Goal: Task Accomplishment & Management: Complete application form

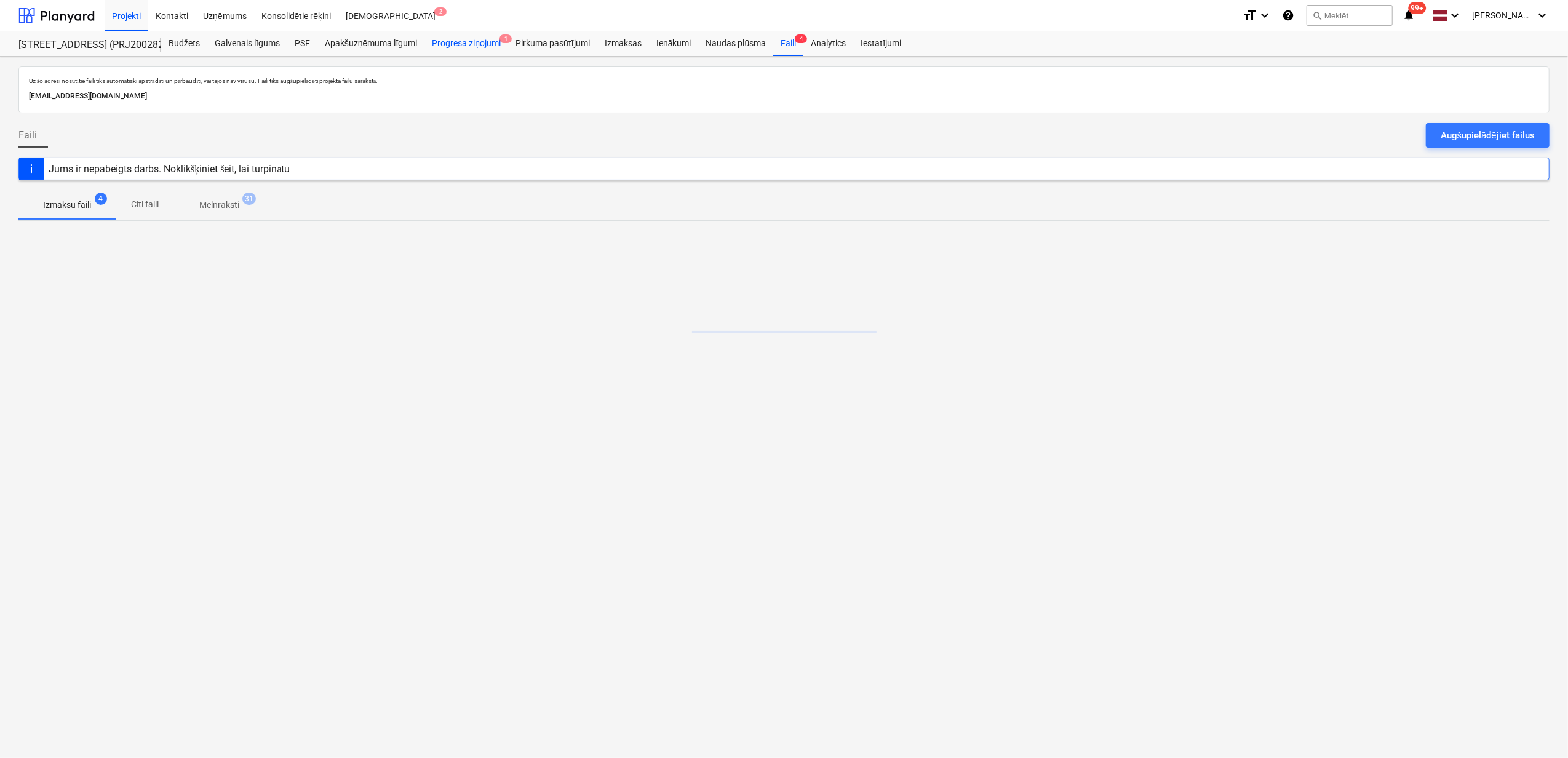
click at [448, 45] on div "Progresa ziņojumi 1" at bounding box center [466, 43] width 84 height 24
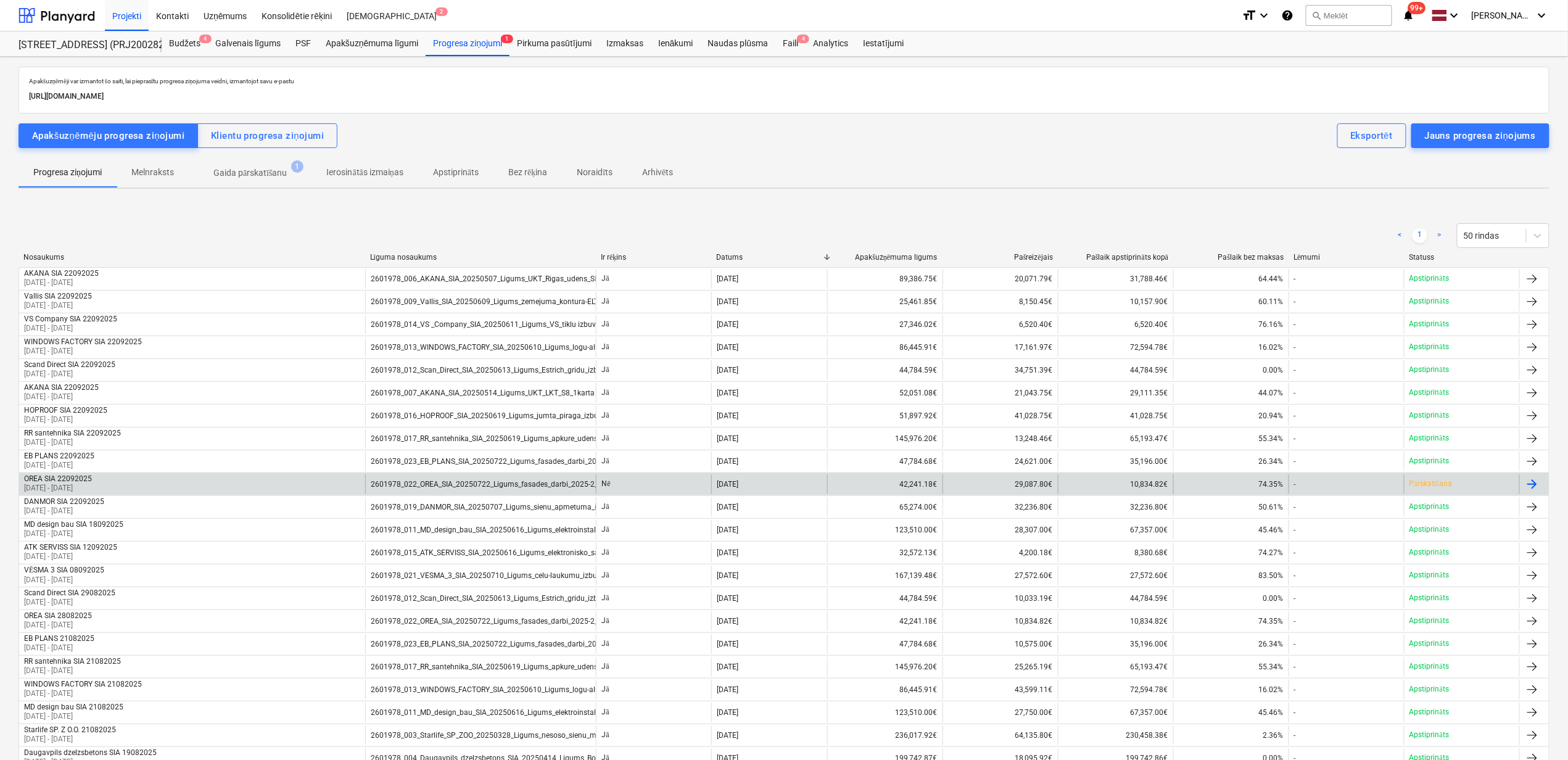
click at [305, 488] on div "OREA SIA 22092025 01 Sep 2025 - 30 Sep 2025" at bounding box center [192, 485] width 346 height 20
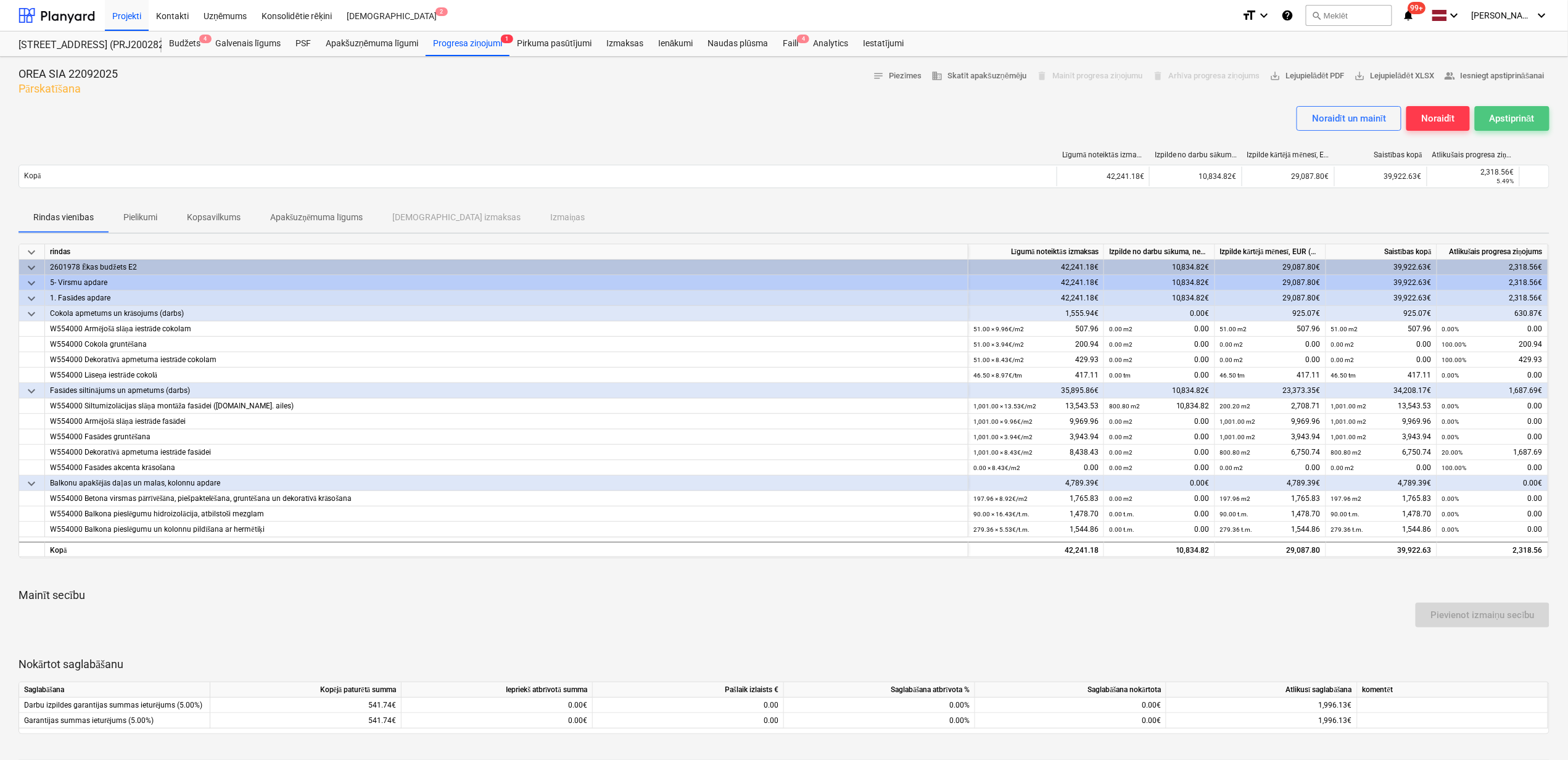
click at [1517, 111] on div "Apstiprināt" at bounding box center [1512, 118] width 45 height 16
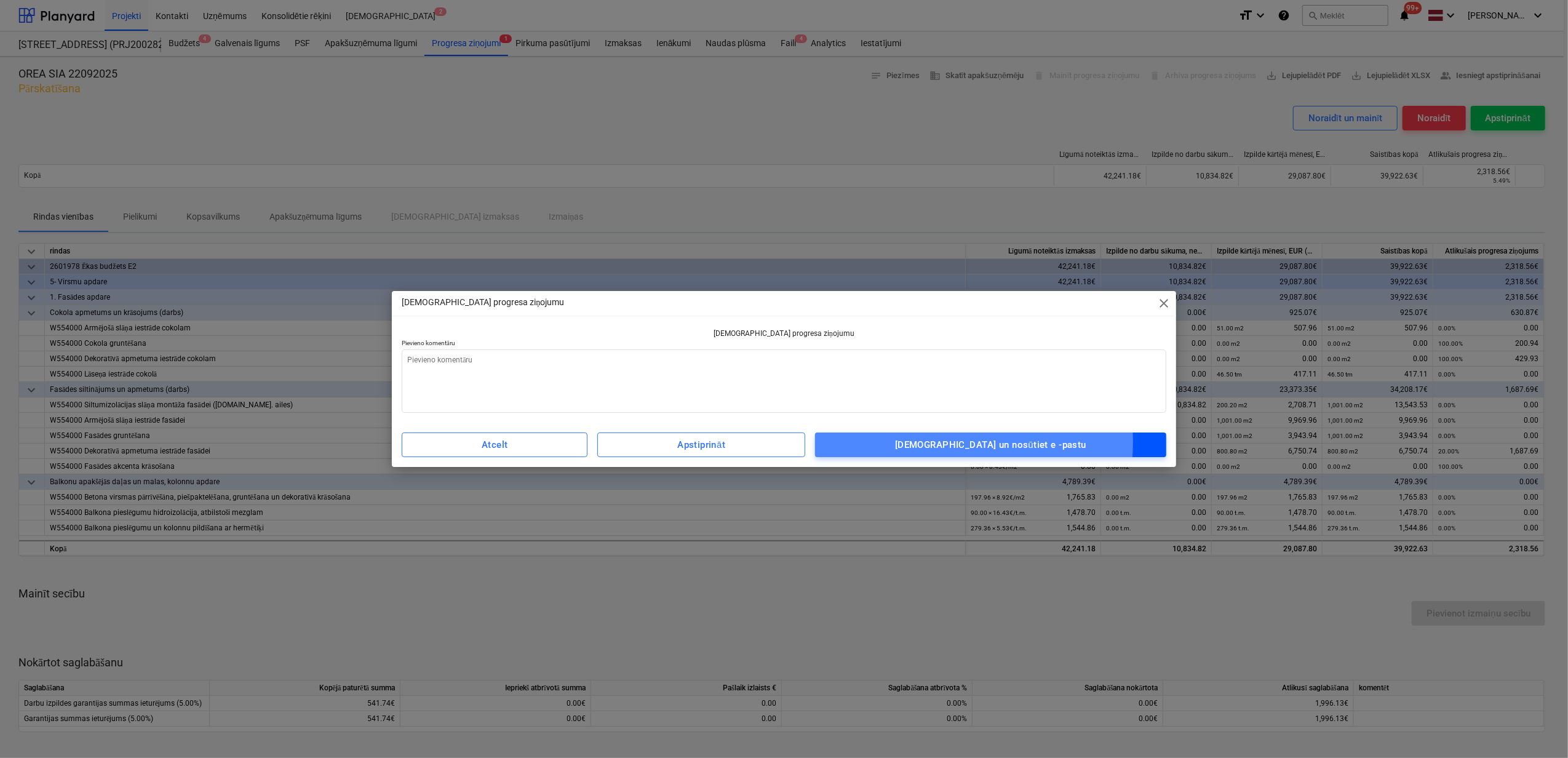
click at [950, 443] on div "Apstipriniet un nosūtiet e -pastu" at bounding box center [991, 445] width 191 height 16
type textarea "x"
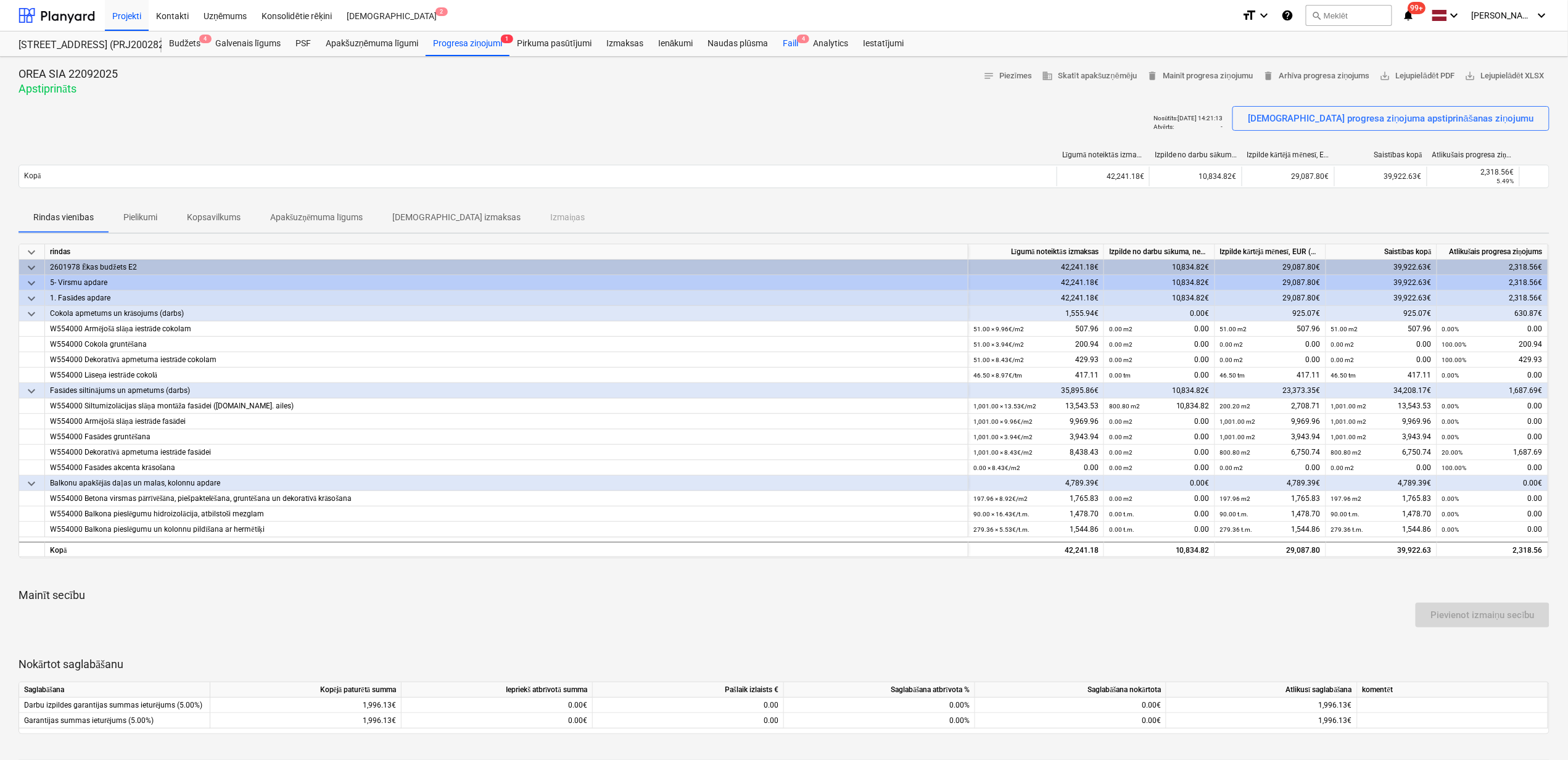
click at [787, 46] on div "Faili 4" at bounding box center [791, 43] width 30 height 24
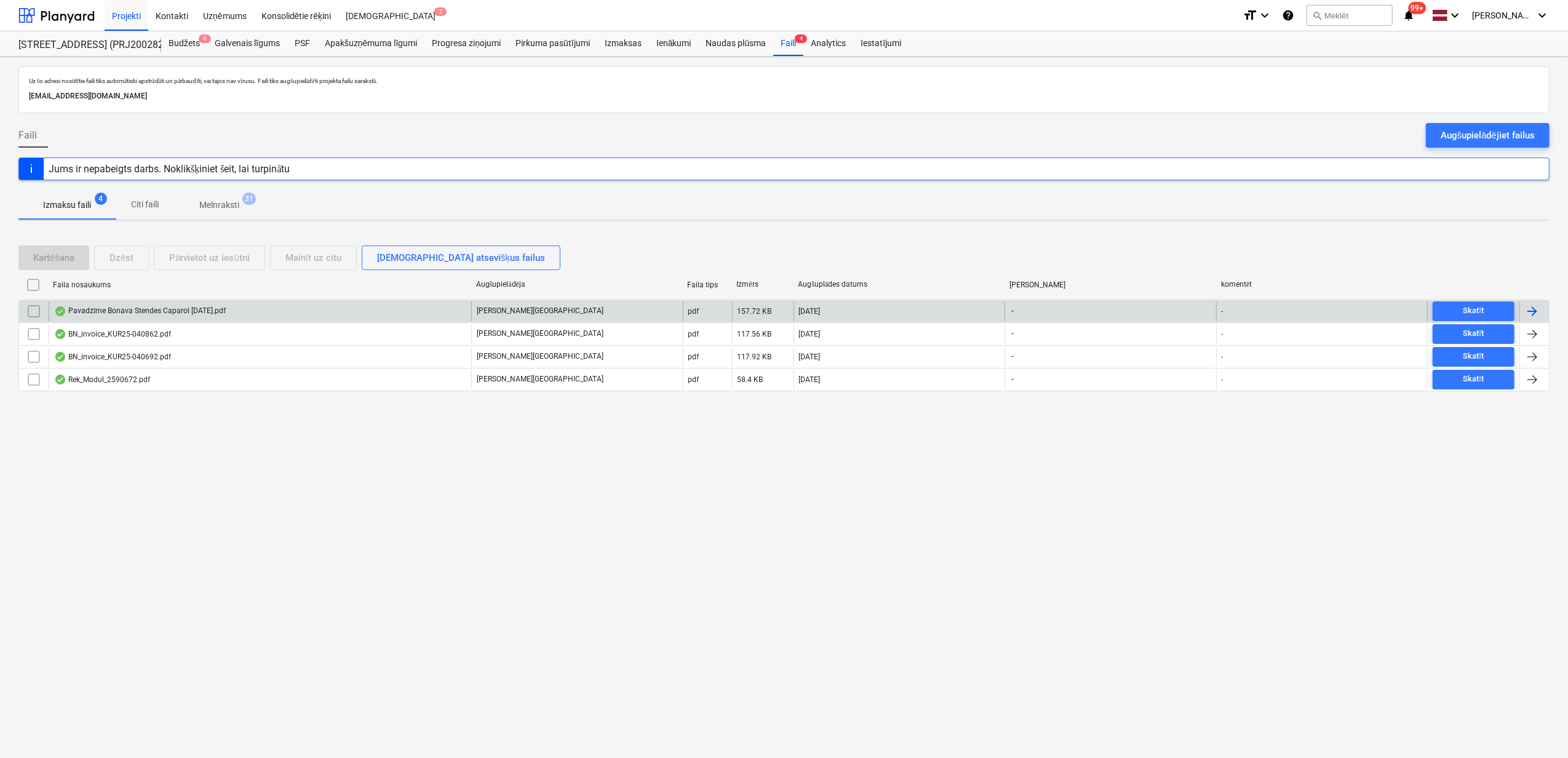
click at [149, 313] on div "Pavadzīme Bonava Stendes Caparol [DATE].pdf" at bounding box center [140, 312] width 172 height 10
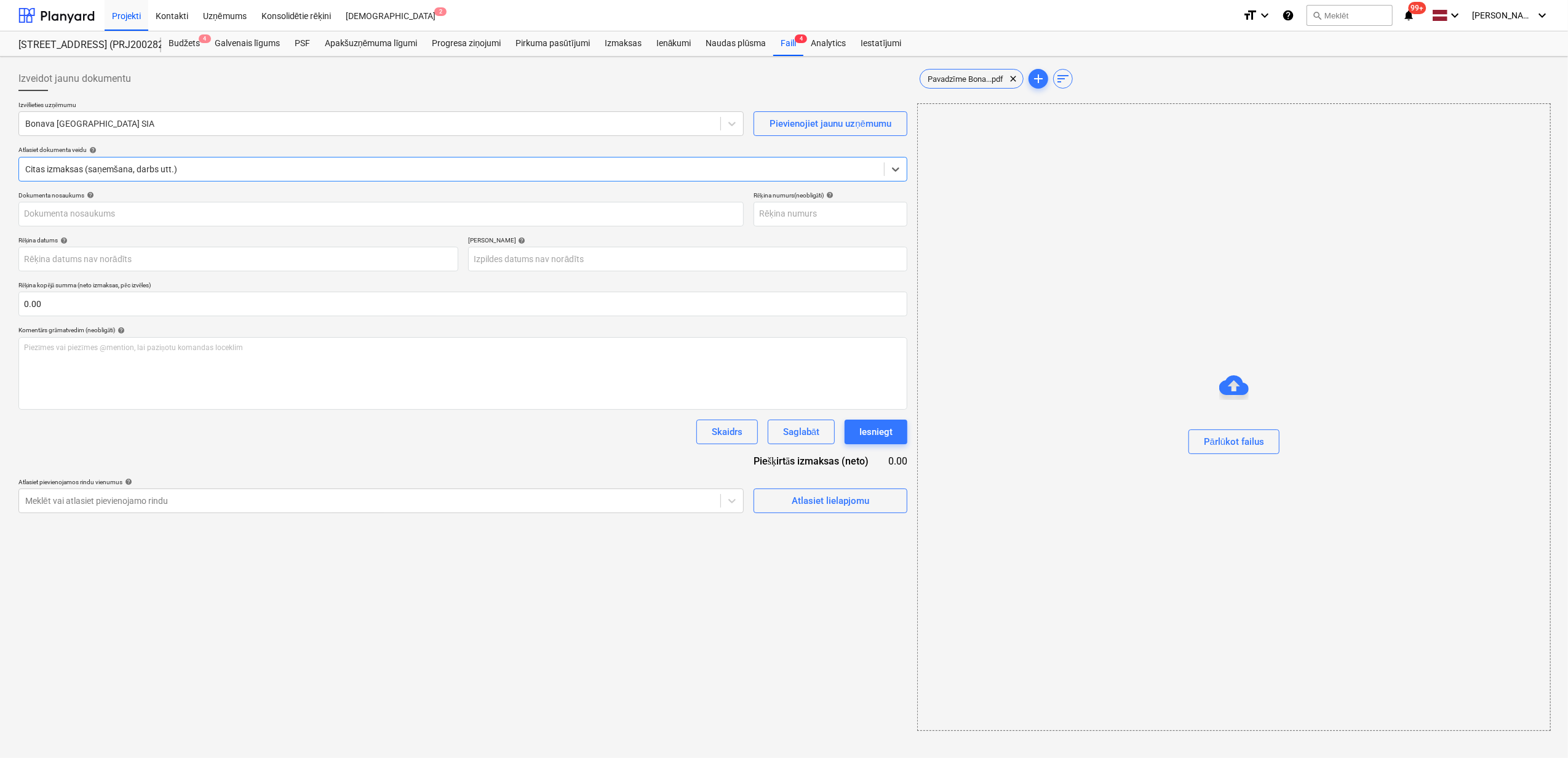
type input "40003941615"
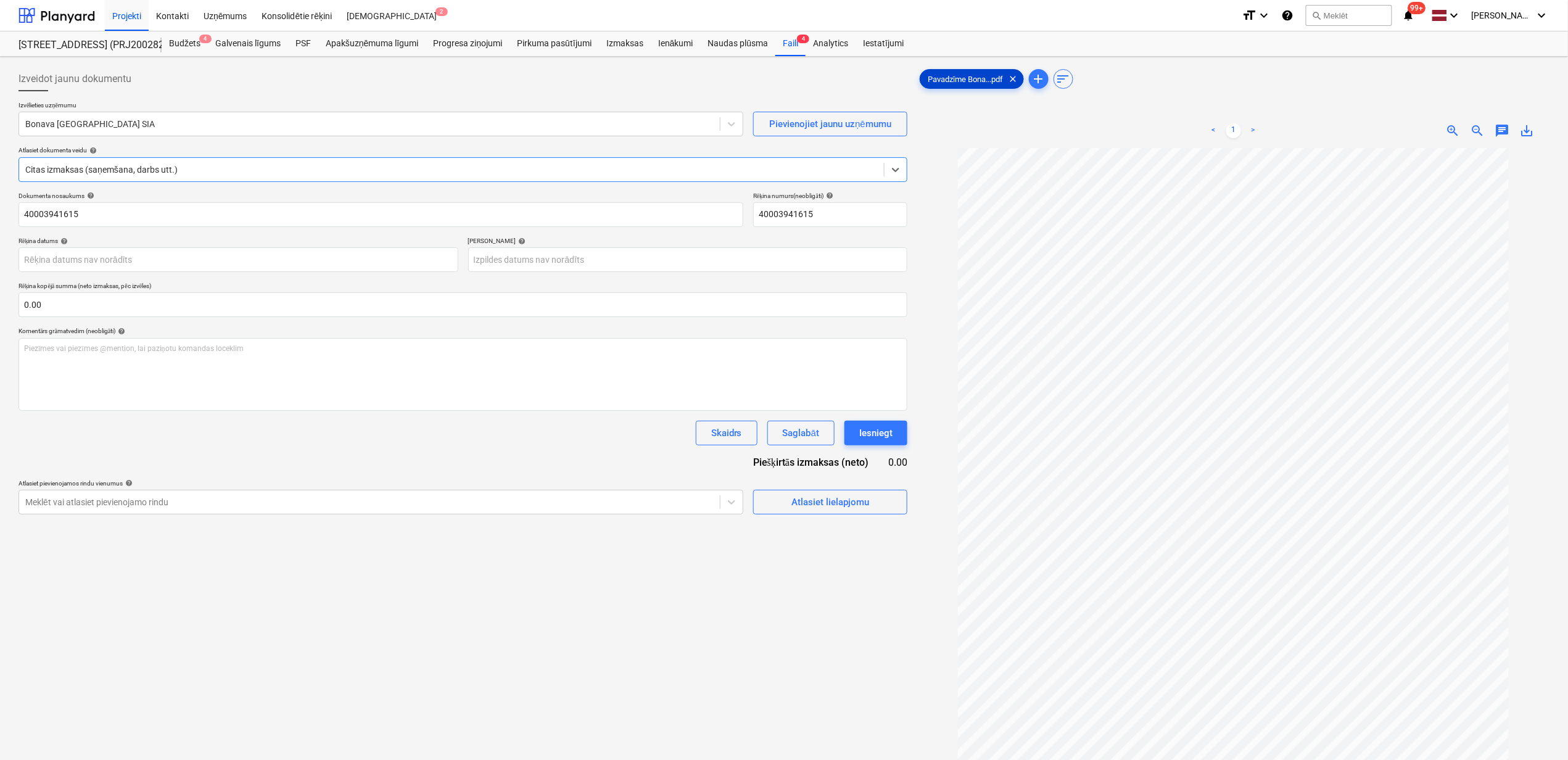
click at [982, 80] on span "Pavadzīme Bona...pdf" at bounding box center [965, 79] width 91 height 9
click at [1530, 134] on span "save_alt" at bounding box center [1527, 131] width 15 height 15
click at [294, 38] on div "PSF" at bounding box center [303, 43] width 30 height 24
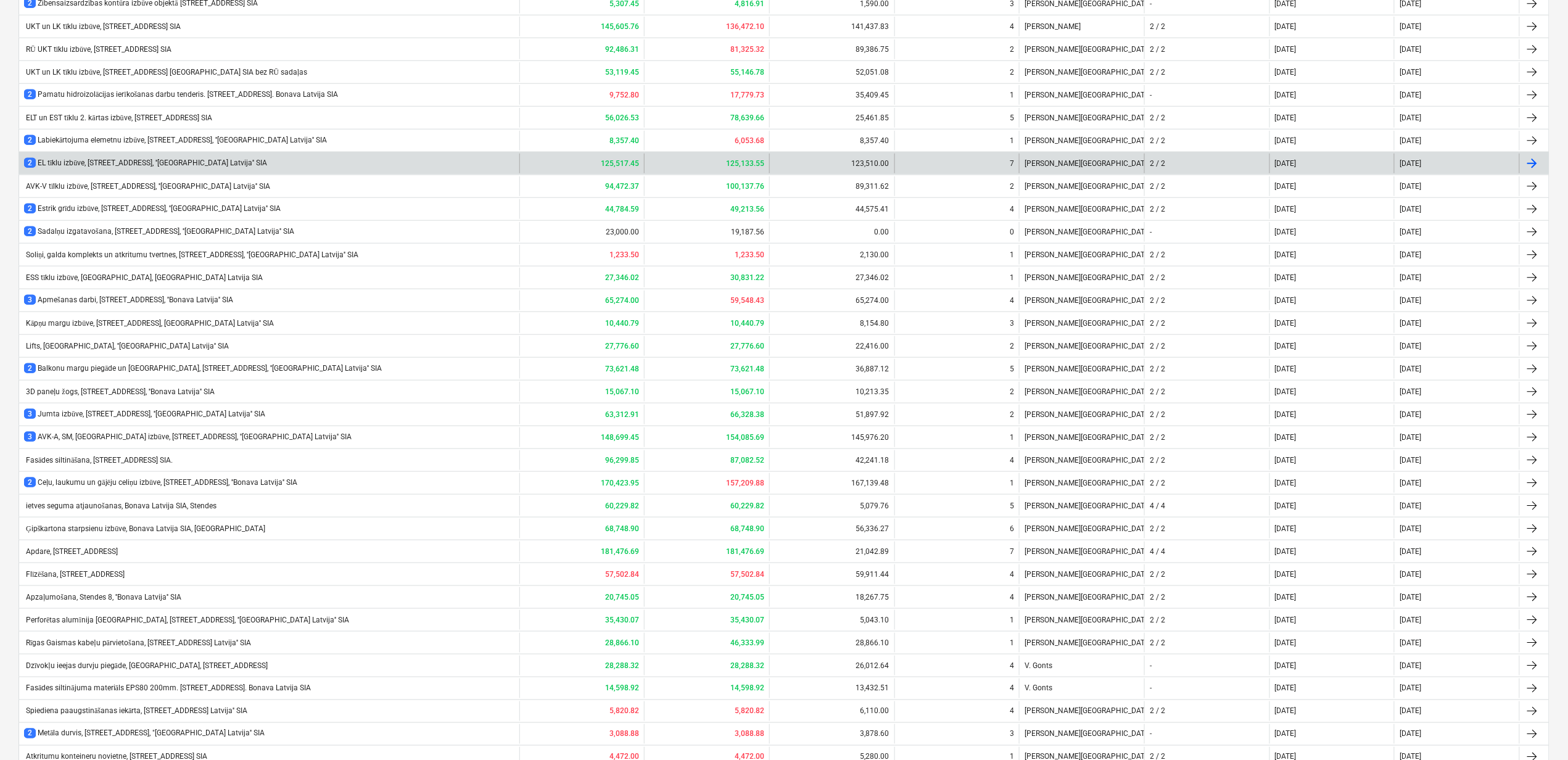
scroll to position [649, 0]
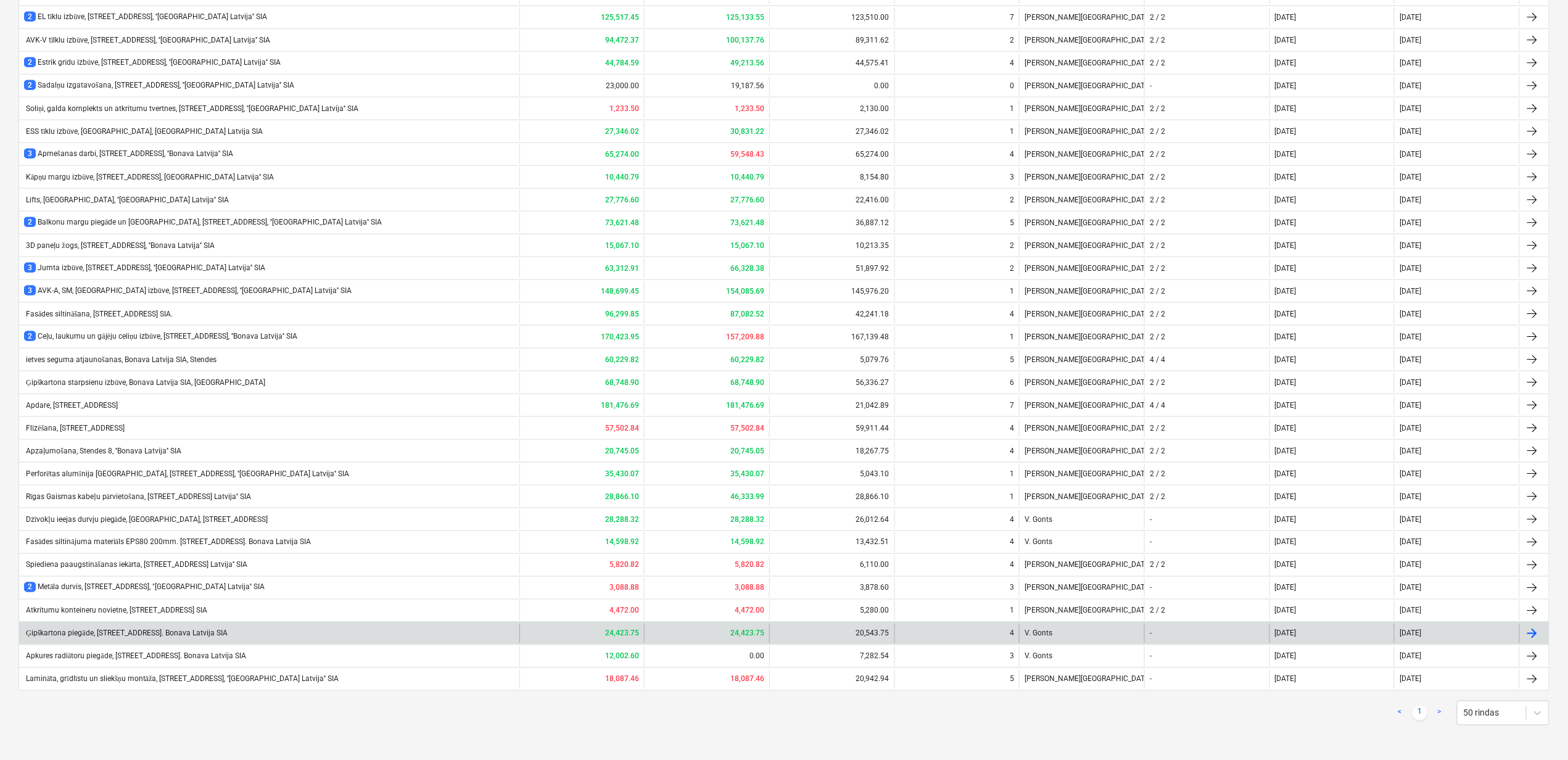
click at [121, 632] on div "Ģipškartona piegāde, [STREET_ADDRESS]. Bonava Latvija SIA" at bounding box center [125, 634] width 203 height 9
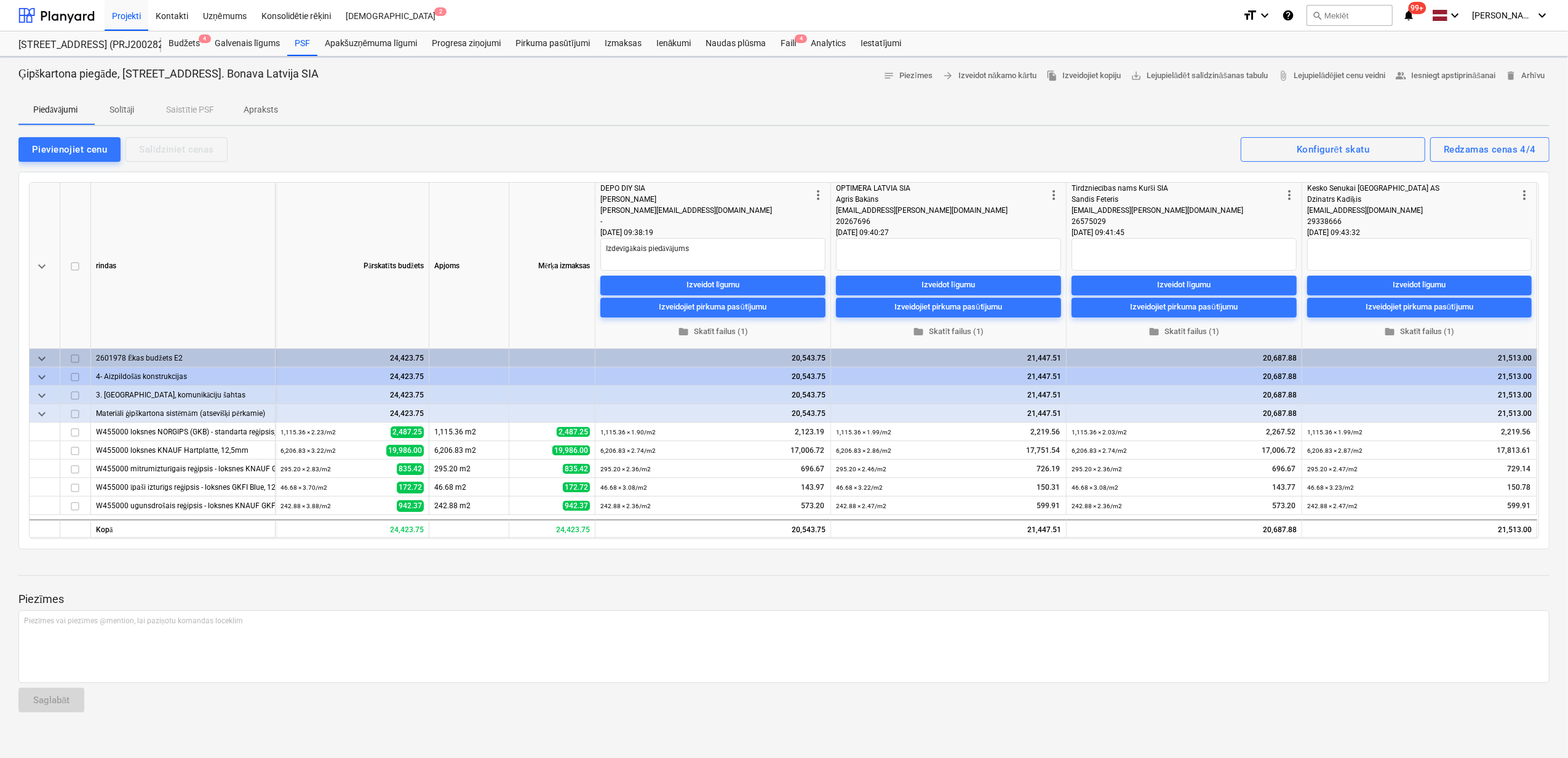
type textarea "x"
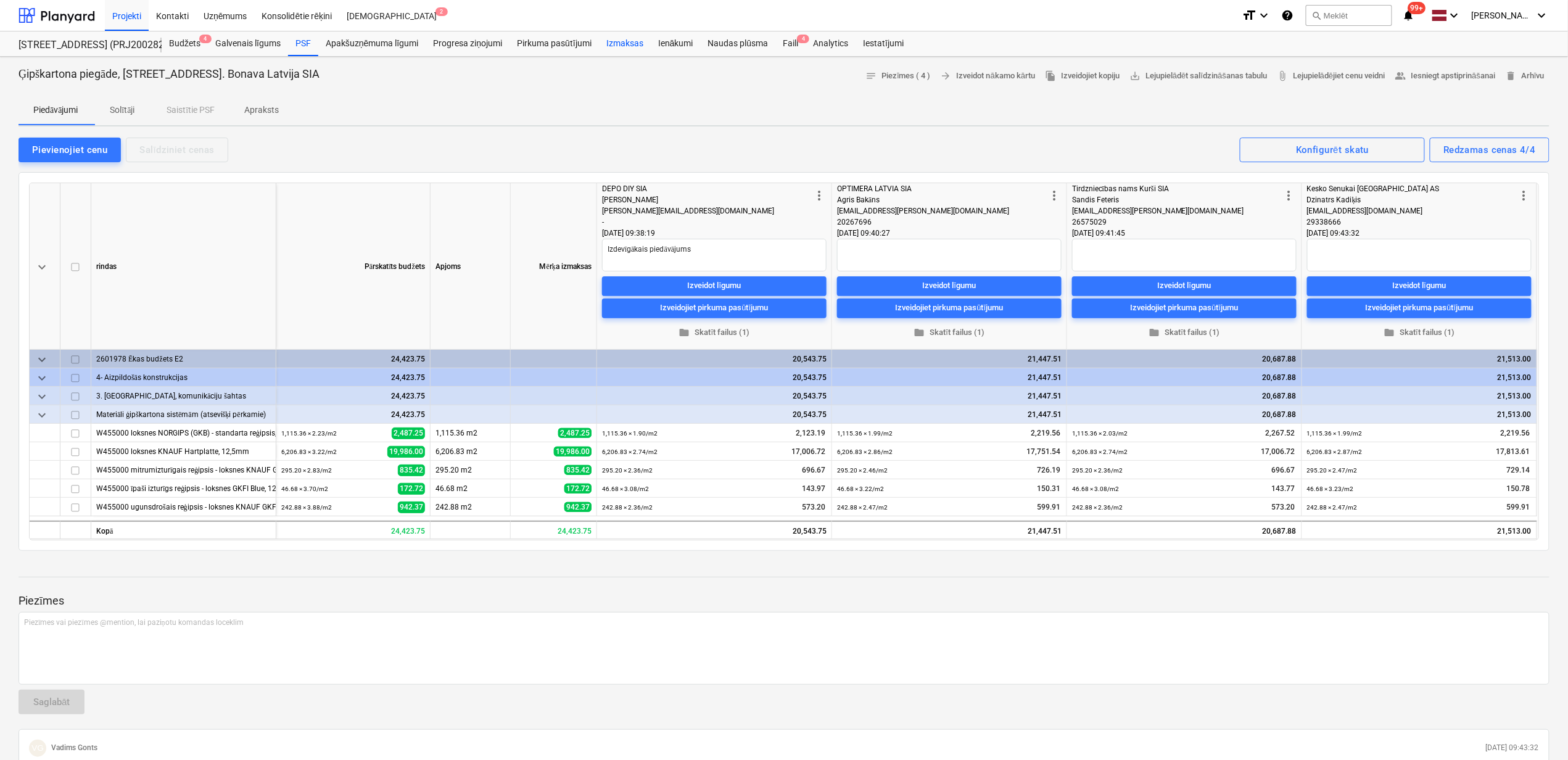
click at [627, 44] on div "Izmaksas" at bounding box center [625, 43] width 52 height 24
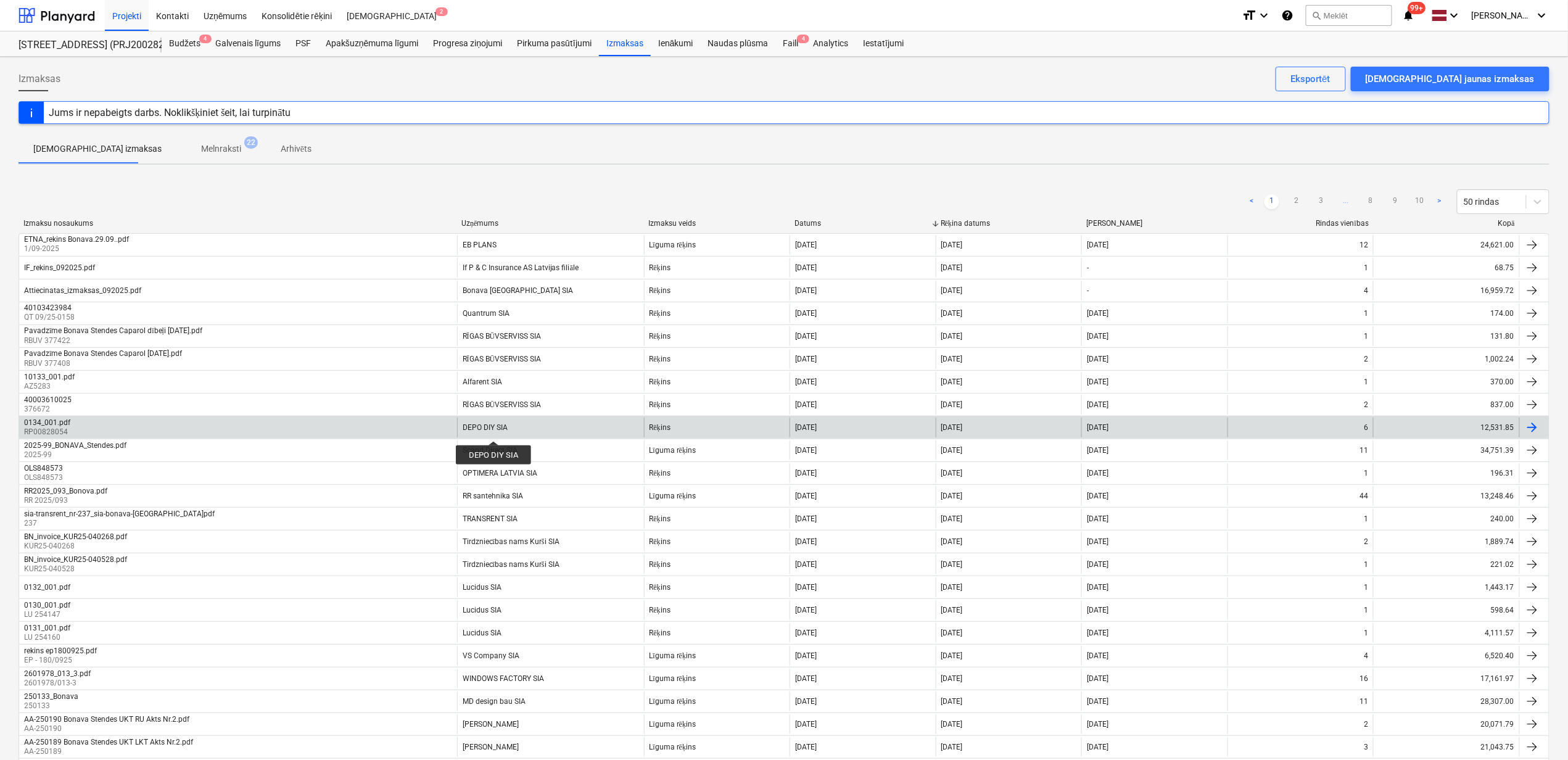
click at [493, 430] on div "DEPO DIY SIA" at bounding box center [485, 428] width 45 height 9
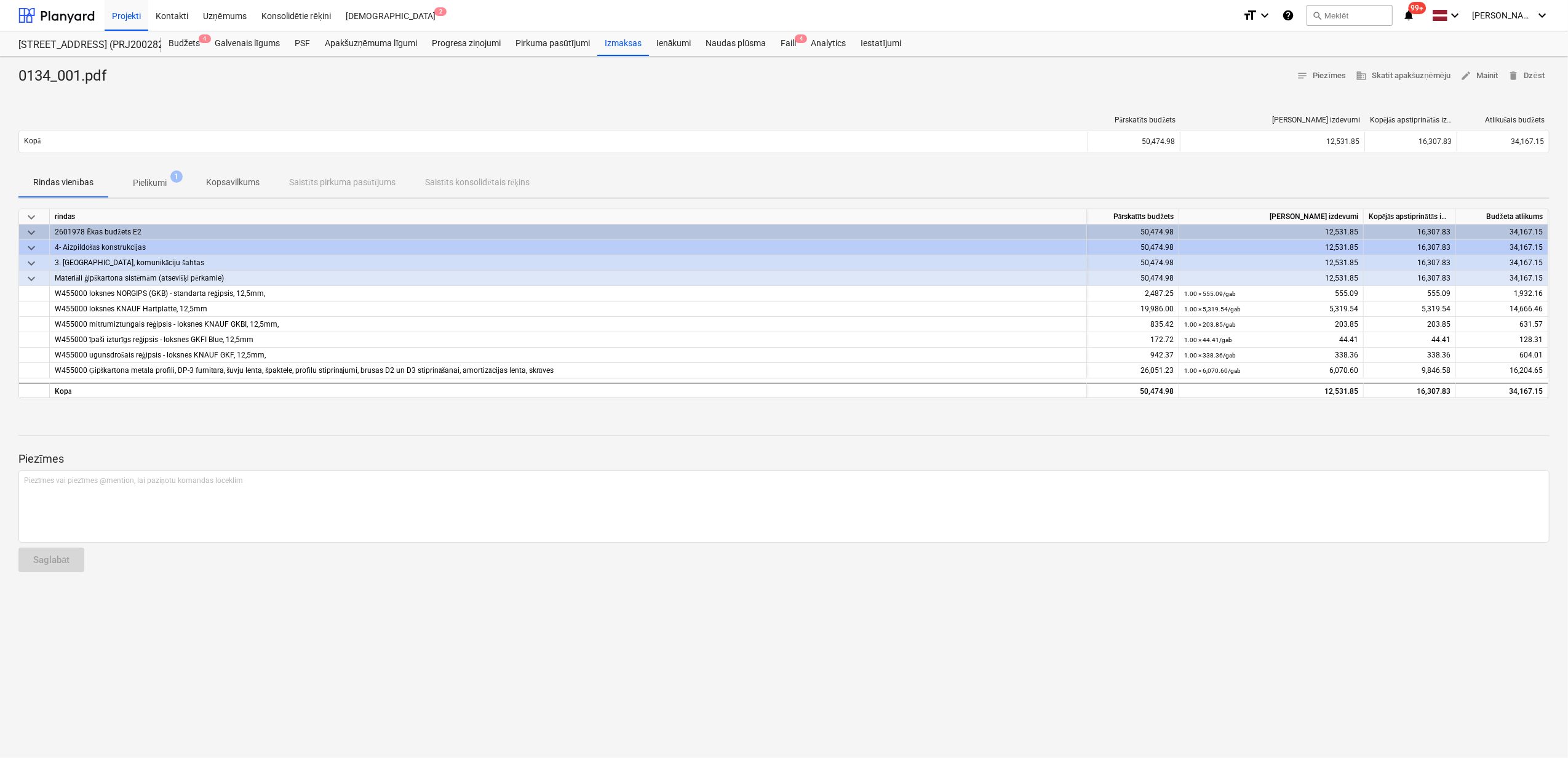
click at [155, 177] on p "Pielikumi" at bounding box center [150, 183] width 34 height 13
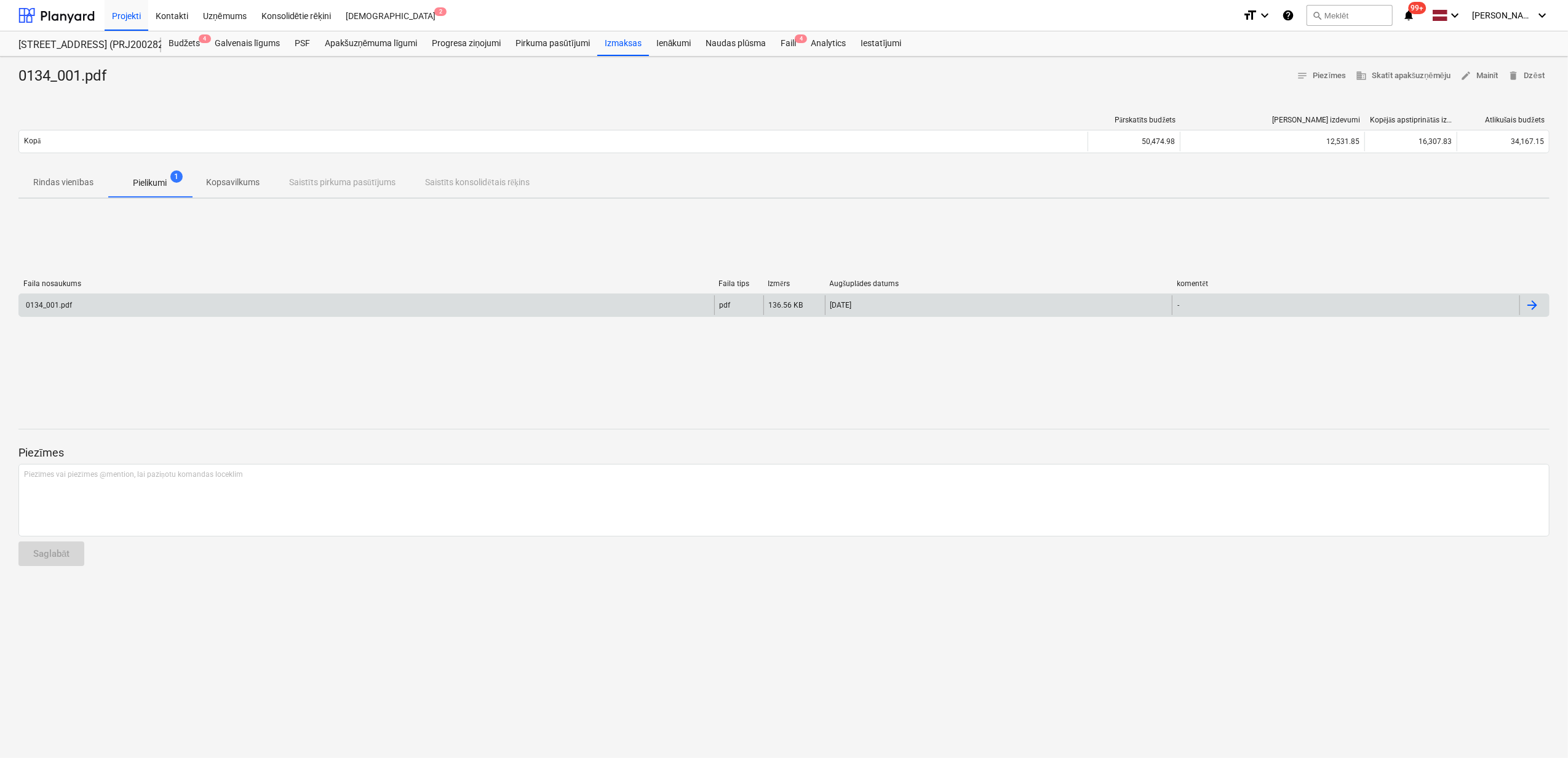
click at [303, 308] on div "0134_001.pdf" at bounding box center [366, 305] width 695 height 20
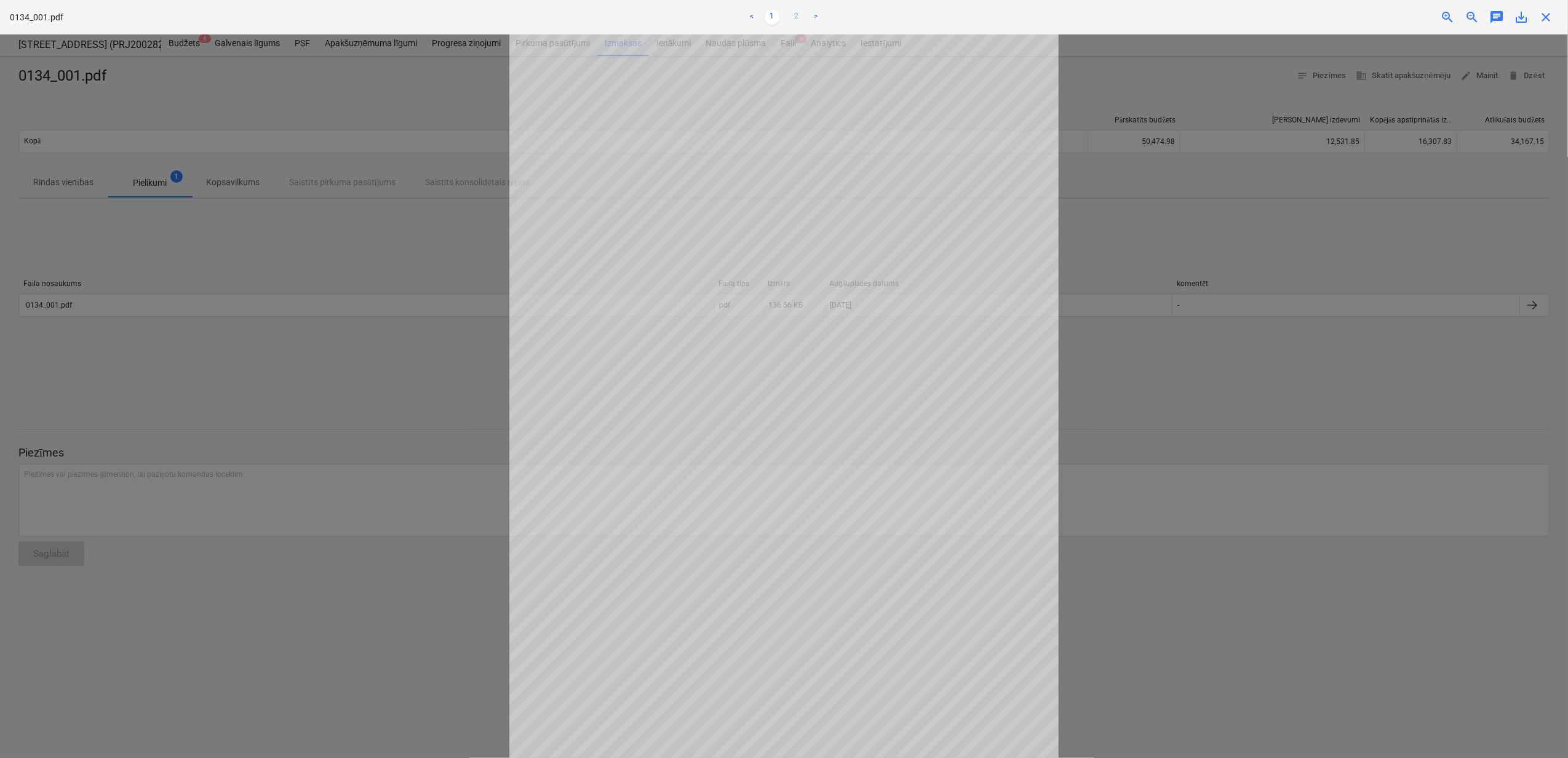
click at [795, 18] on link "2" at bounding box center [796, 17] width 15 height 15
click at [768, 15] on link "1" at bounding box center [772, 17] width 15 height 15
drag, startPoint x: 1547, startPoint y: 17, endPoint x: 1542, endPoint y: 27, distance: 11.2
click at [1547, 17] on span "close" at bounding box center [1546, 17] width 15 height 15
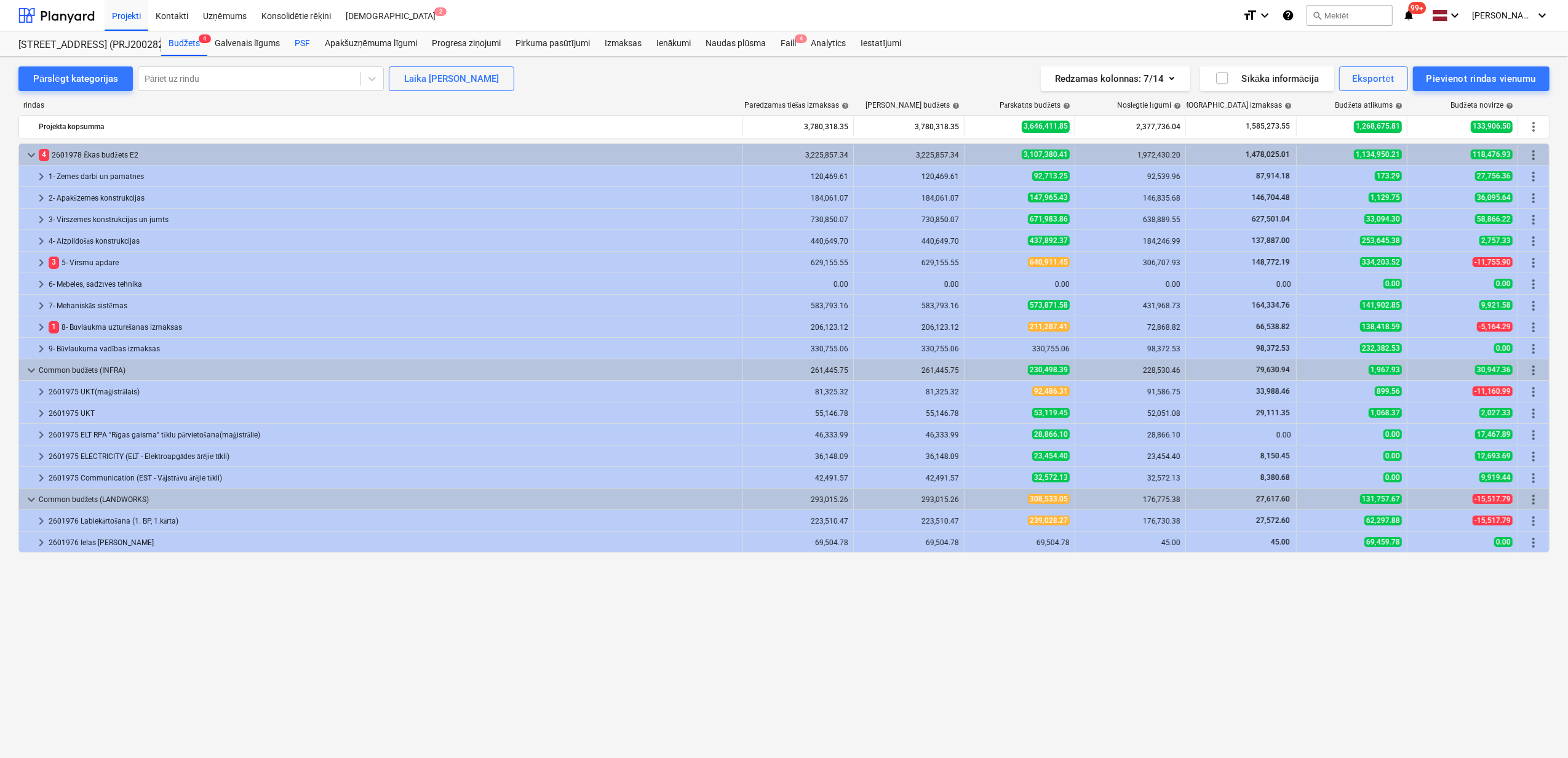
click at [301, 46] on div "PSF" at bounding box center [302, 43] width 30 height 24
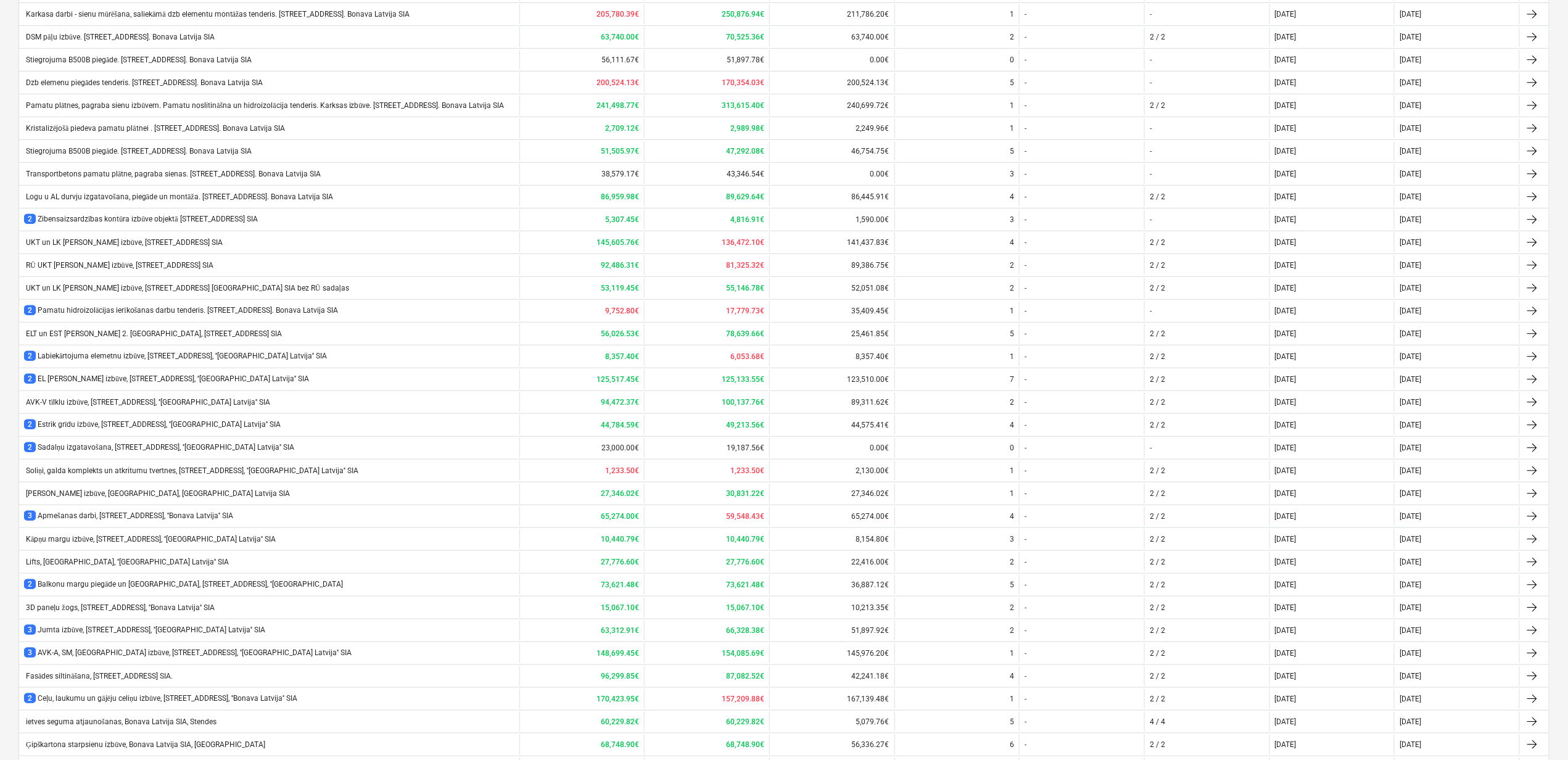
scroll to position [649, 0]
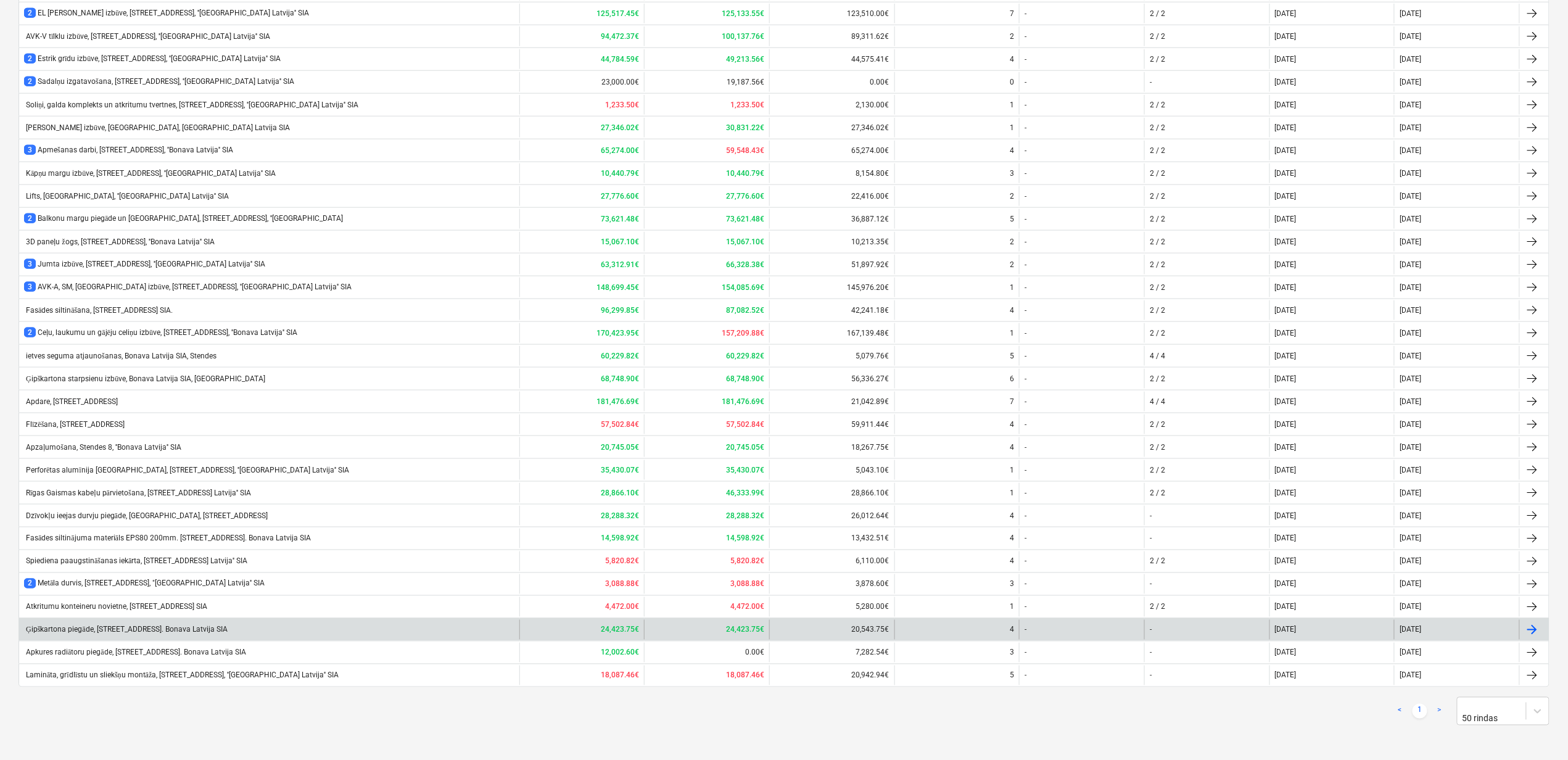
click at [122, 630] on div "Ģipškartona piegāde, [STREET_ADDRESS]. Bonava Latvija SIA" at bounding box center [125, 630] width 203 height 9
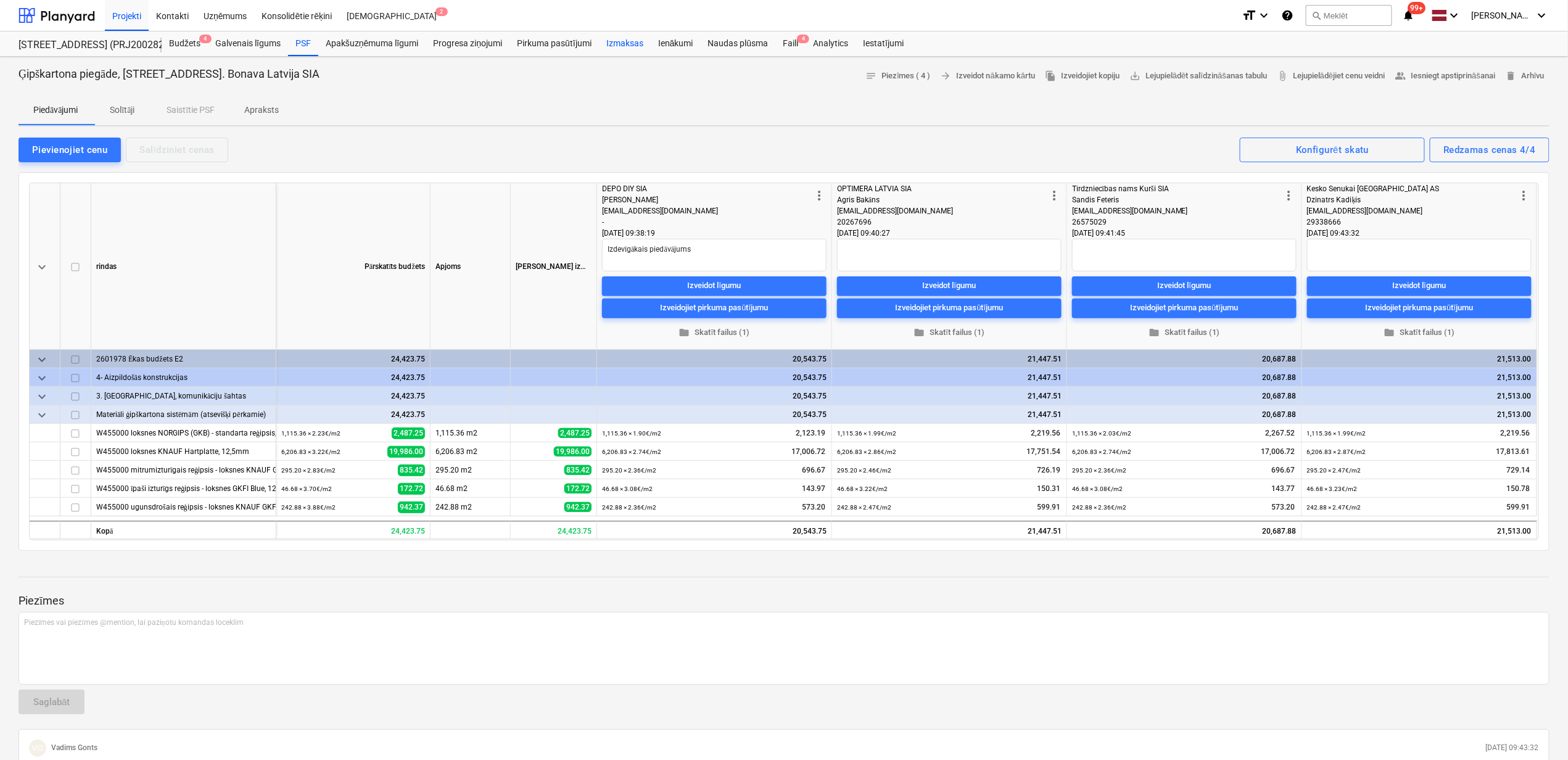
click at [627, 43] on div "Izmaksas" at bounding box center [625, 43] width 52 height 24
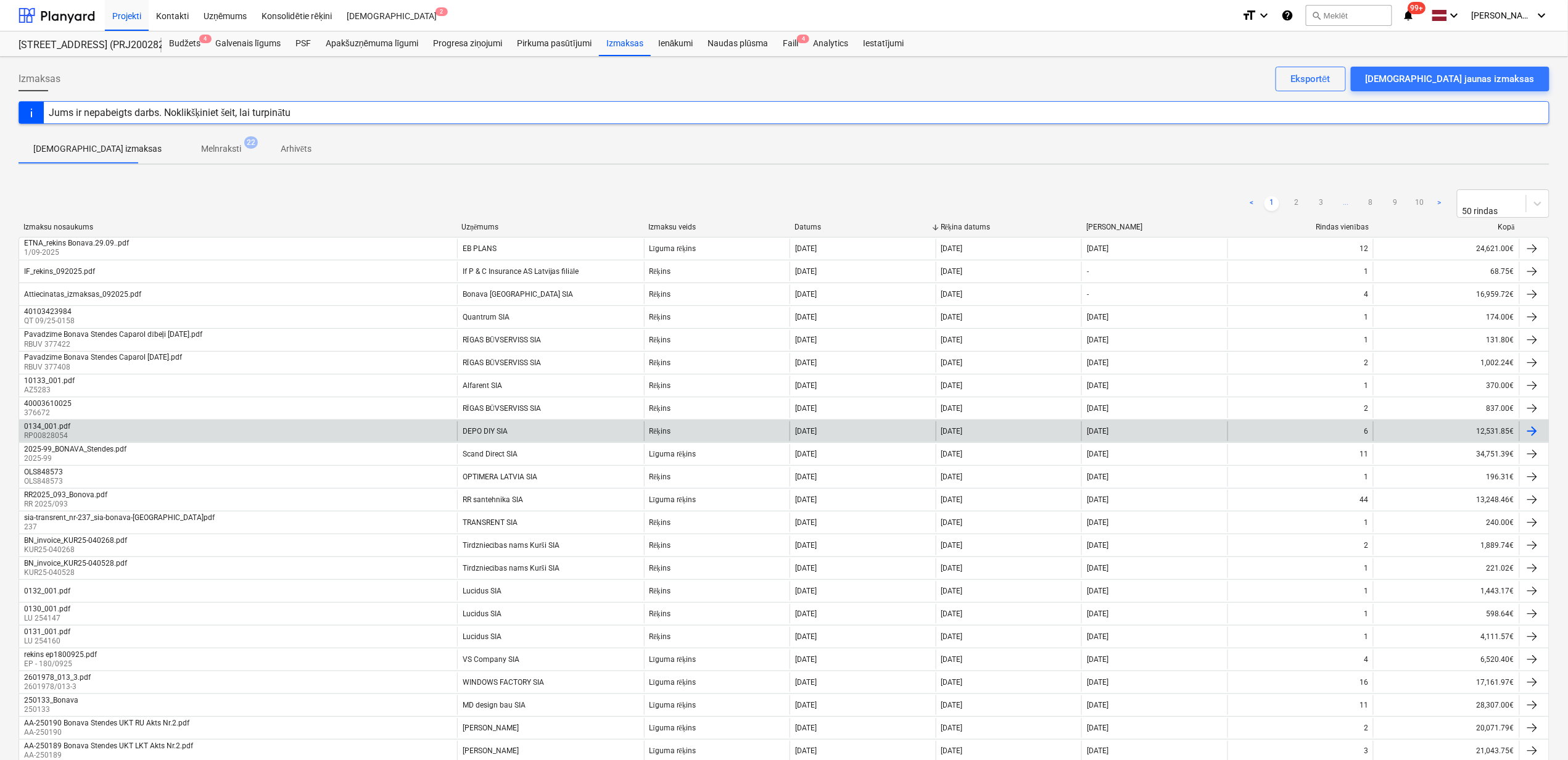
click at [533, 428] on div "DEPO DIY SIA" at bounding box center [550, 431] width 187 height 20
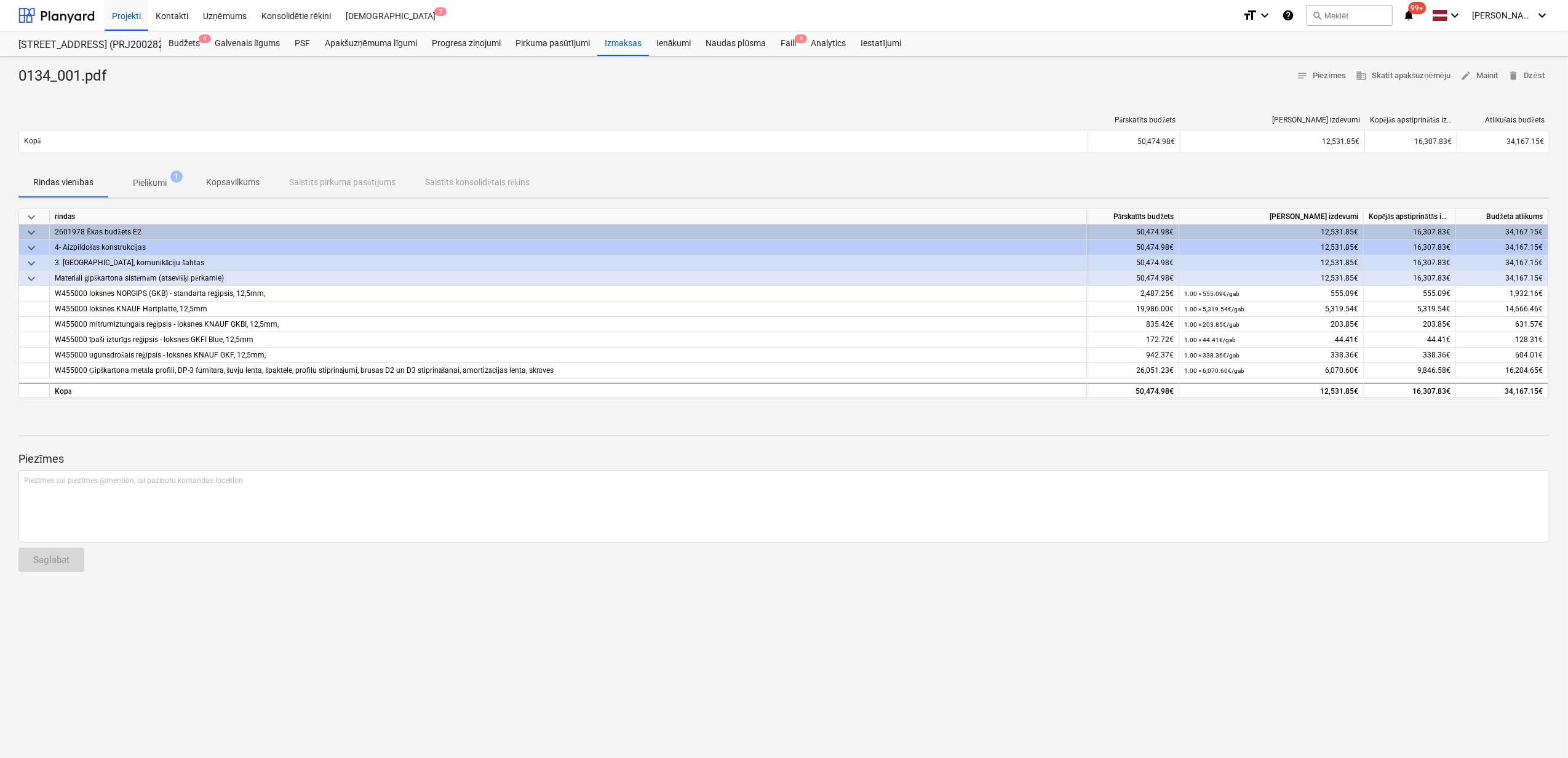
drag, startPoint x: 164, startPoint y: 186, endPoint x: 152, endPoint y: 190, distance: 12.6
click at [160, 189] on p "Pielikumi" at bounding box center [150, 183] width 34 height 13
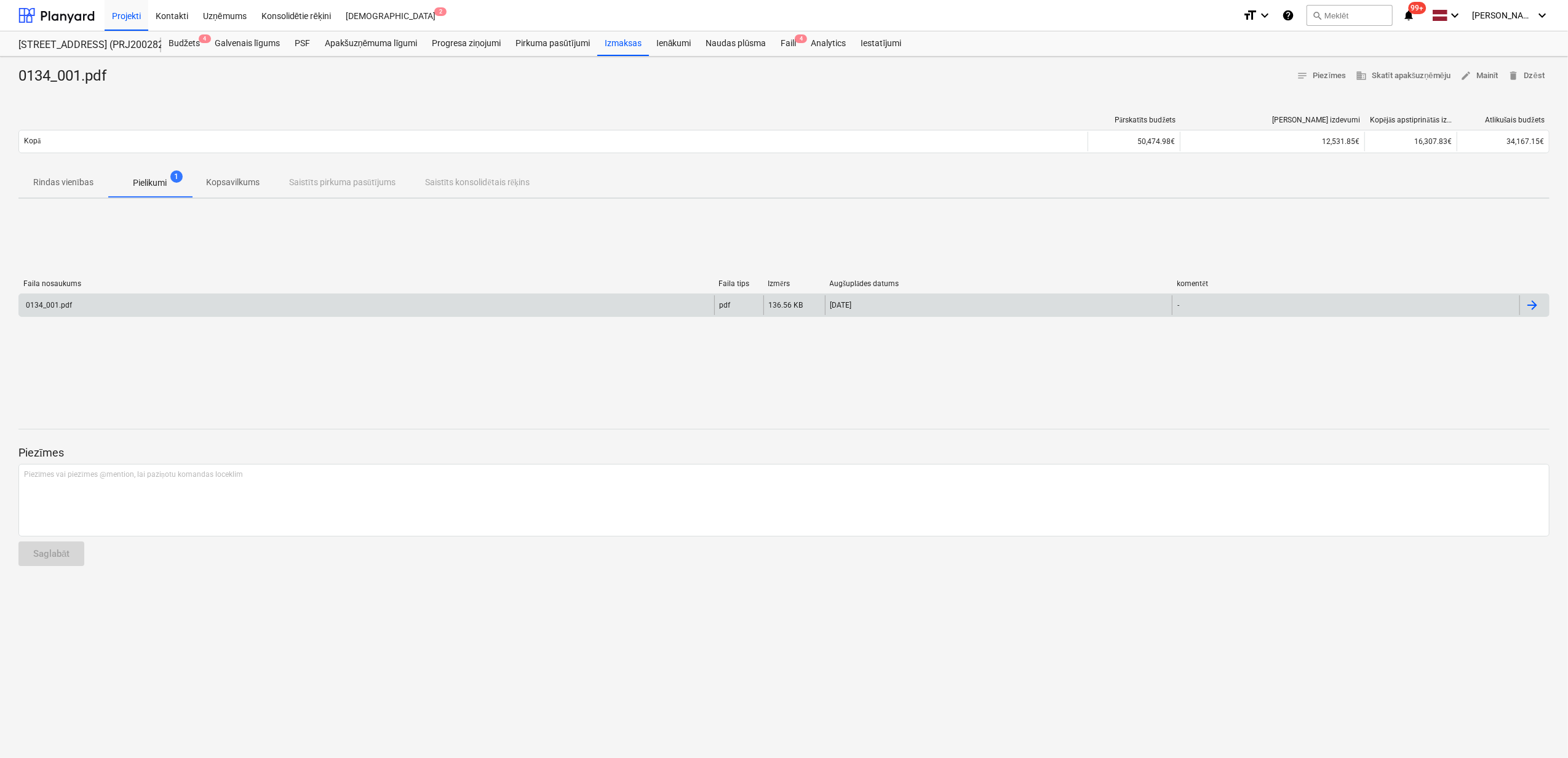
click at [153, 304] on div "0134_001.pdf" at bounding box center [366, 305] width 695 height 20
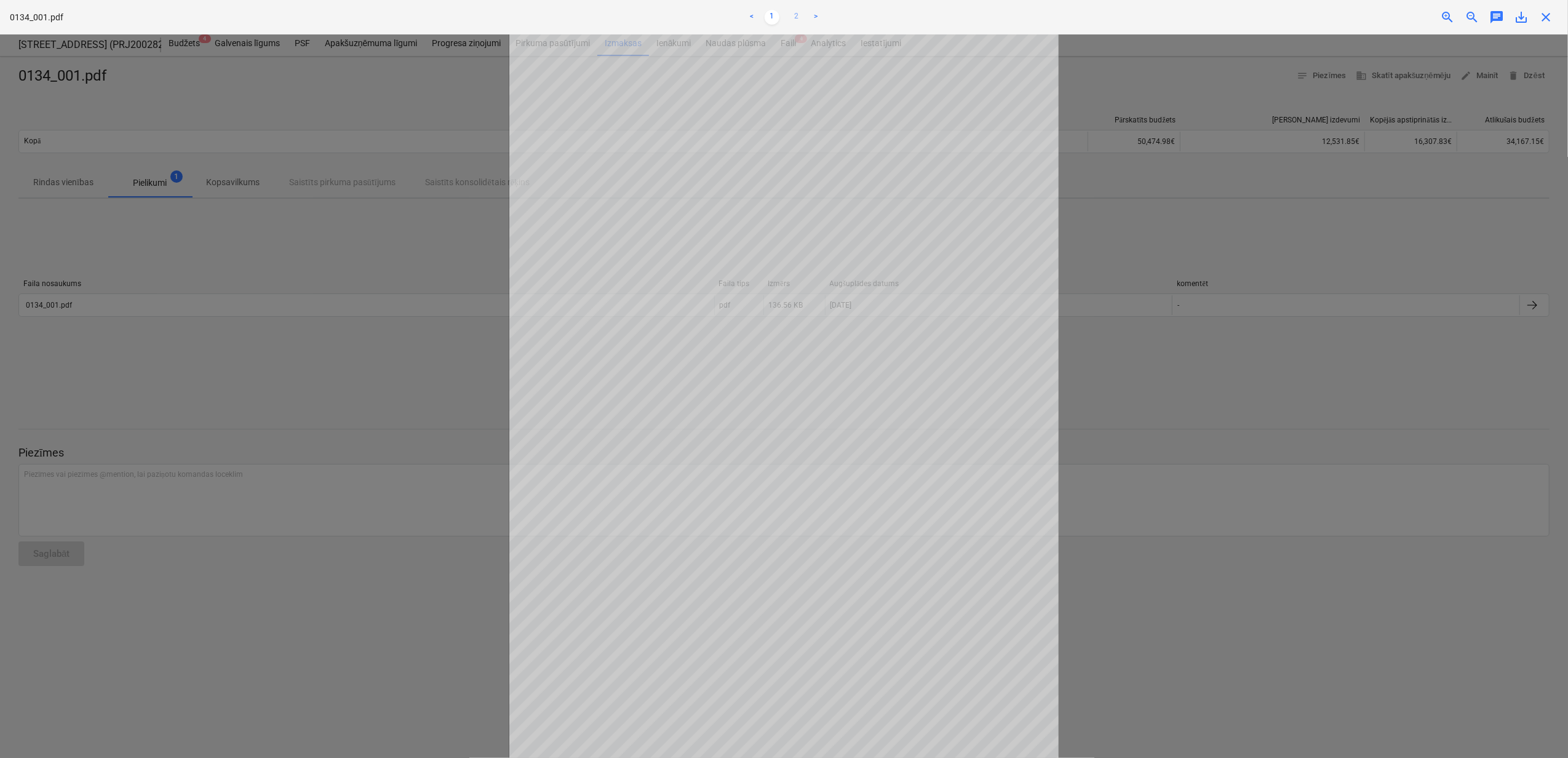
click at [793, 15] on link "2" at bounding box center [796, 17] width 15 height 15
click at [1551, 10] on span "close" at bounding box center [1546, 17] width 15 height 15
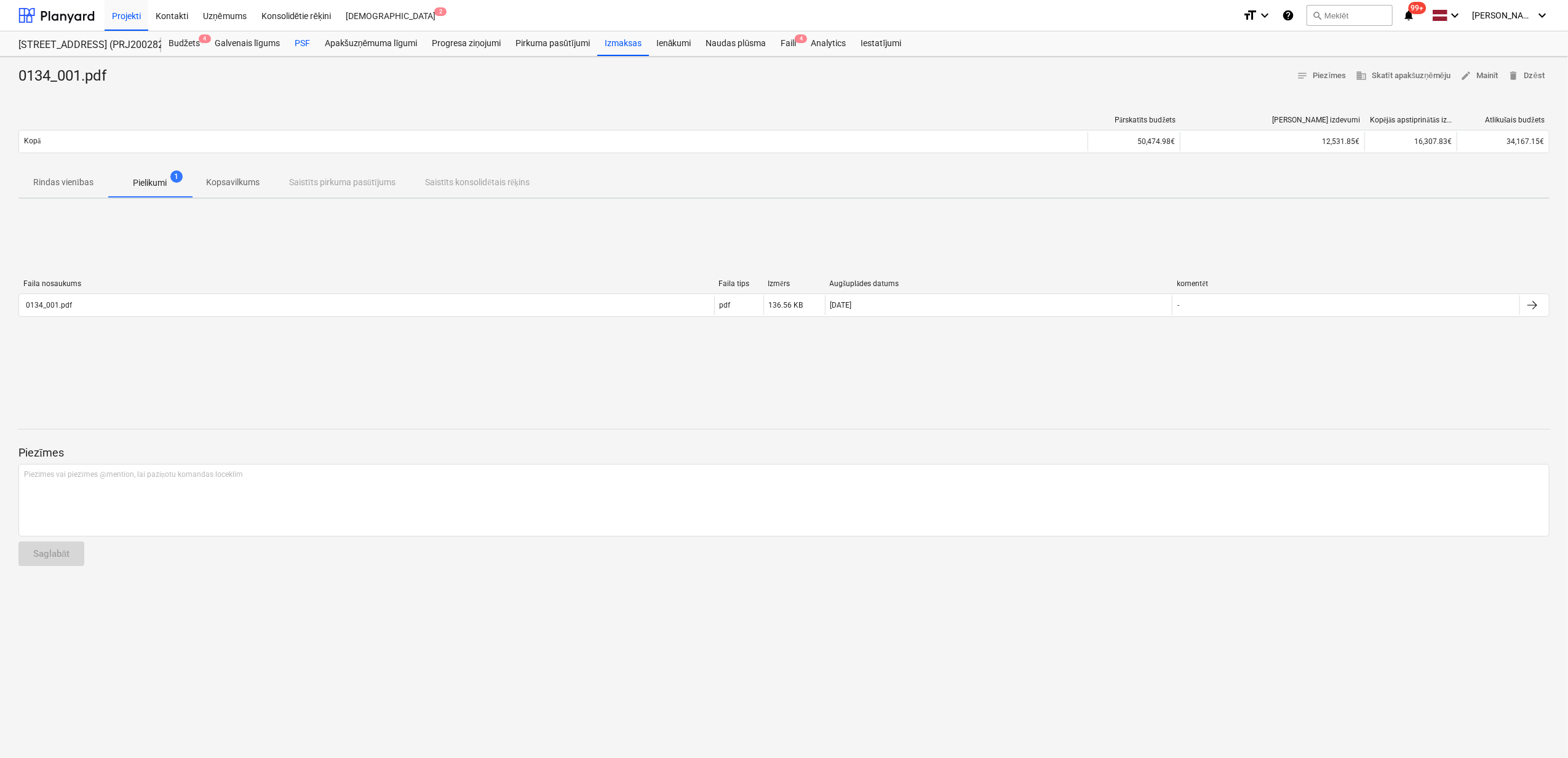
click at [303, 42] on div "PSF" at bounding box center [302, 43] width 30 height 24
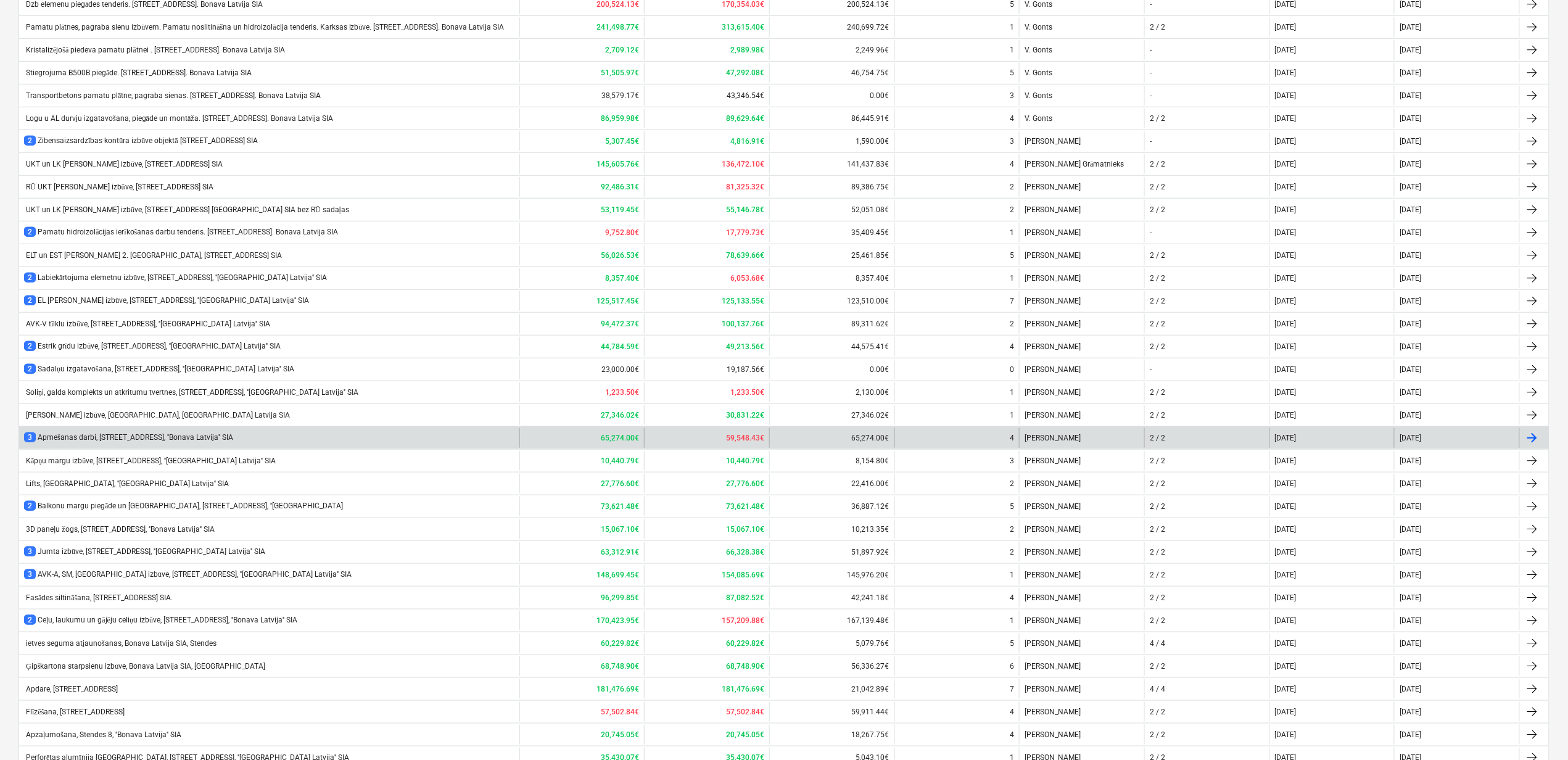
scroll to position [649, 0]
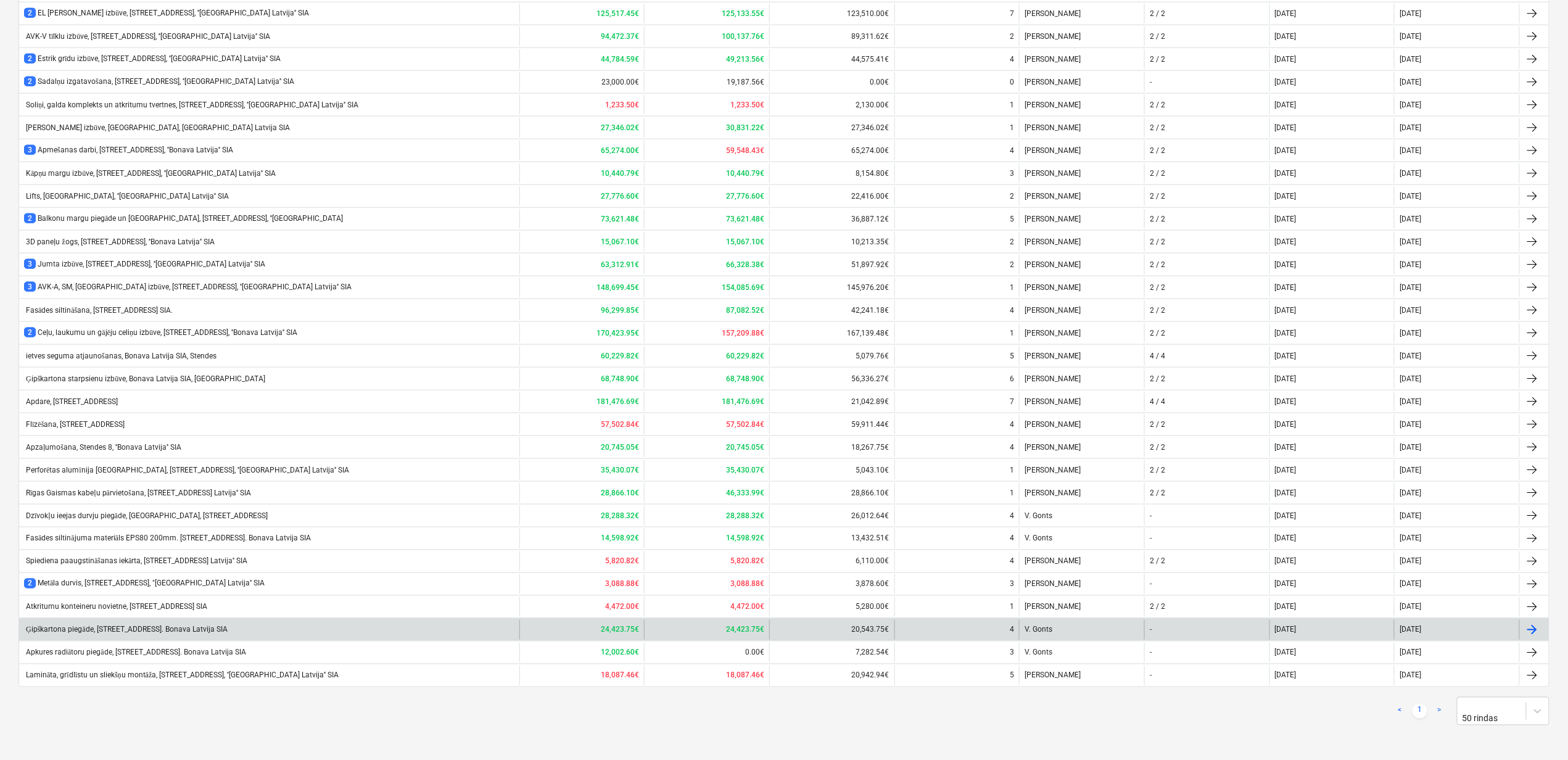
click at [307, 640] on div "Ģipškartona piegāde, [STREET_ADDRESS]. Bonava Latvija SIA" at bounding box center [269, 630] width 500 height 20
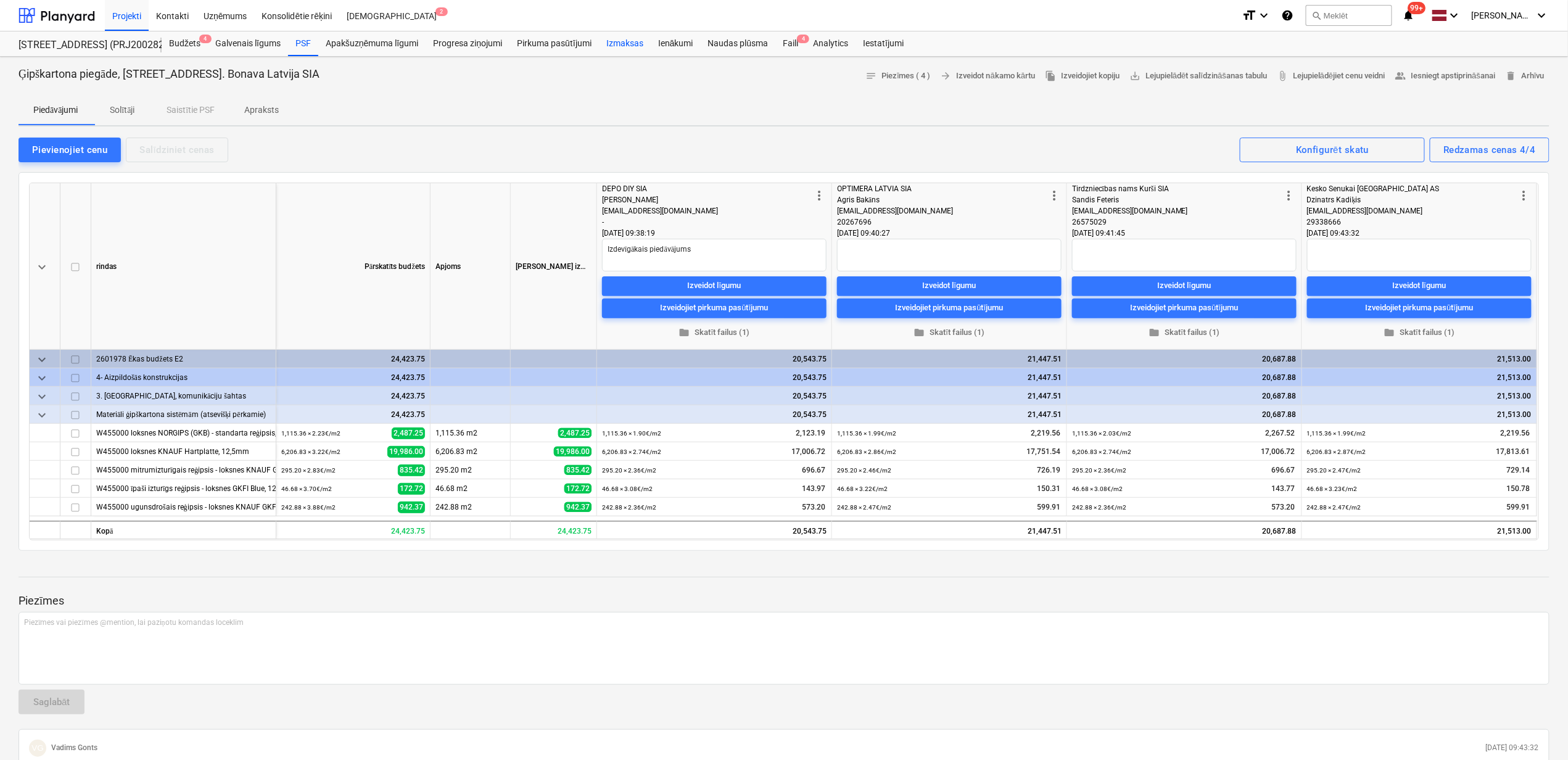
click at [633, 44] on div "Izmaksas" at bounding box center [625, 43] width 52 height 24
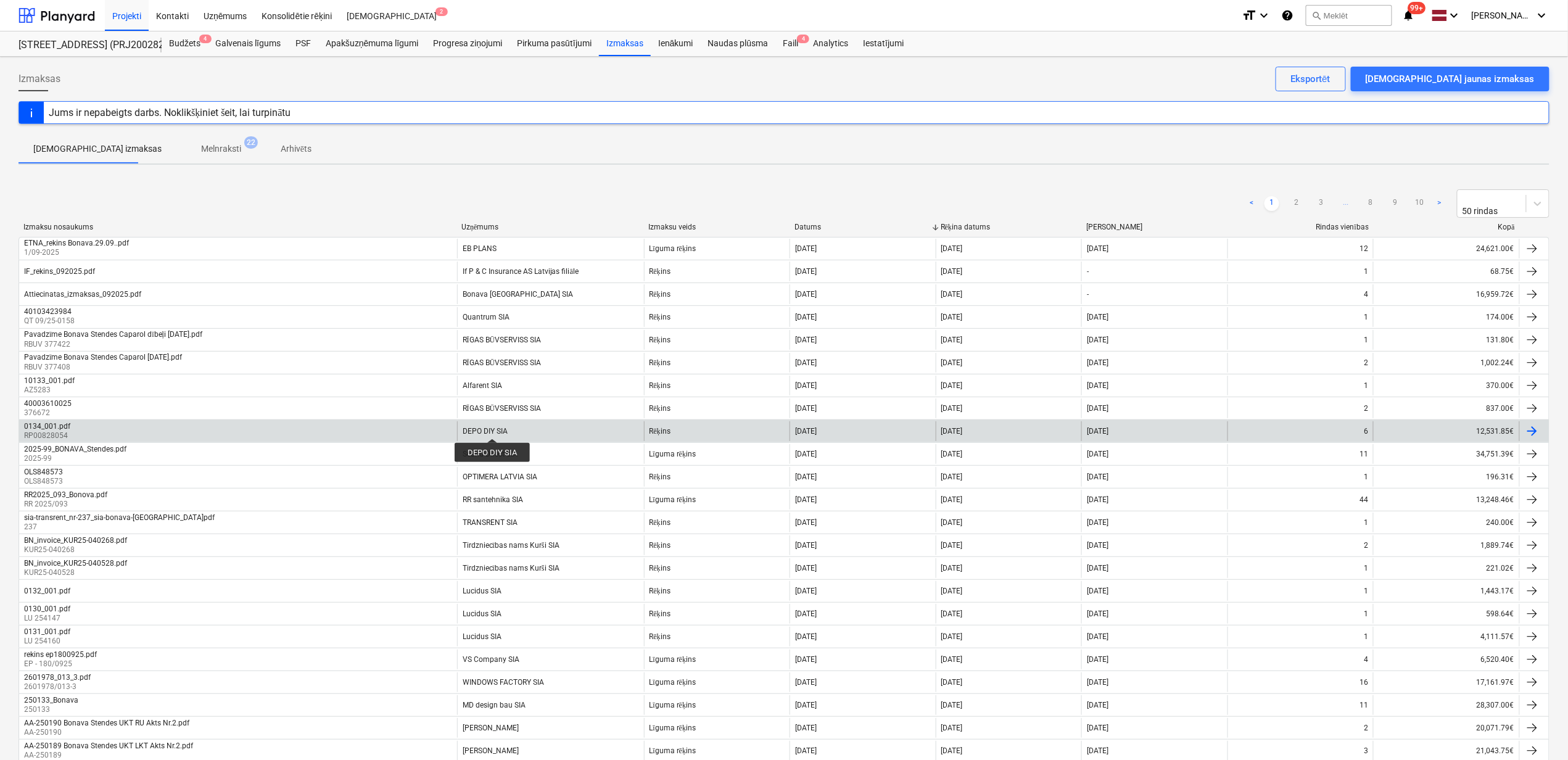
click at [492, 428] on div "DEPO DIY SIA" at bounding box center [485, 431] width 45 height 9
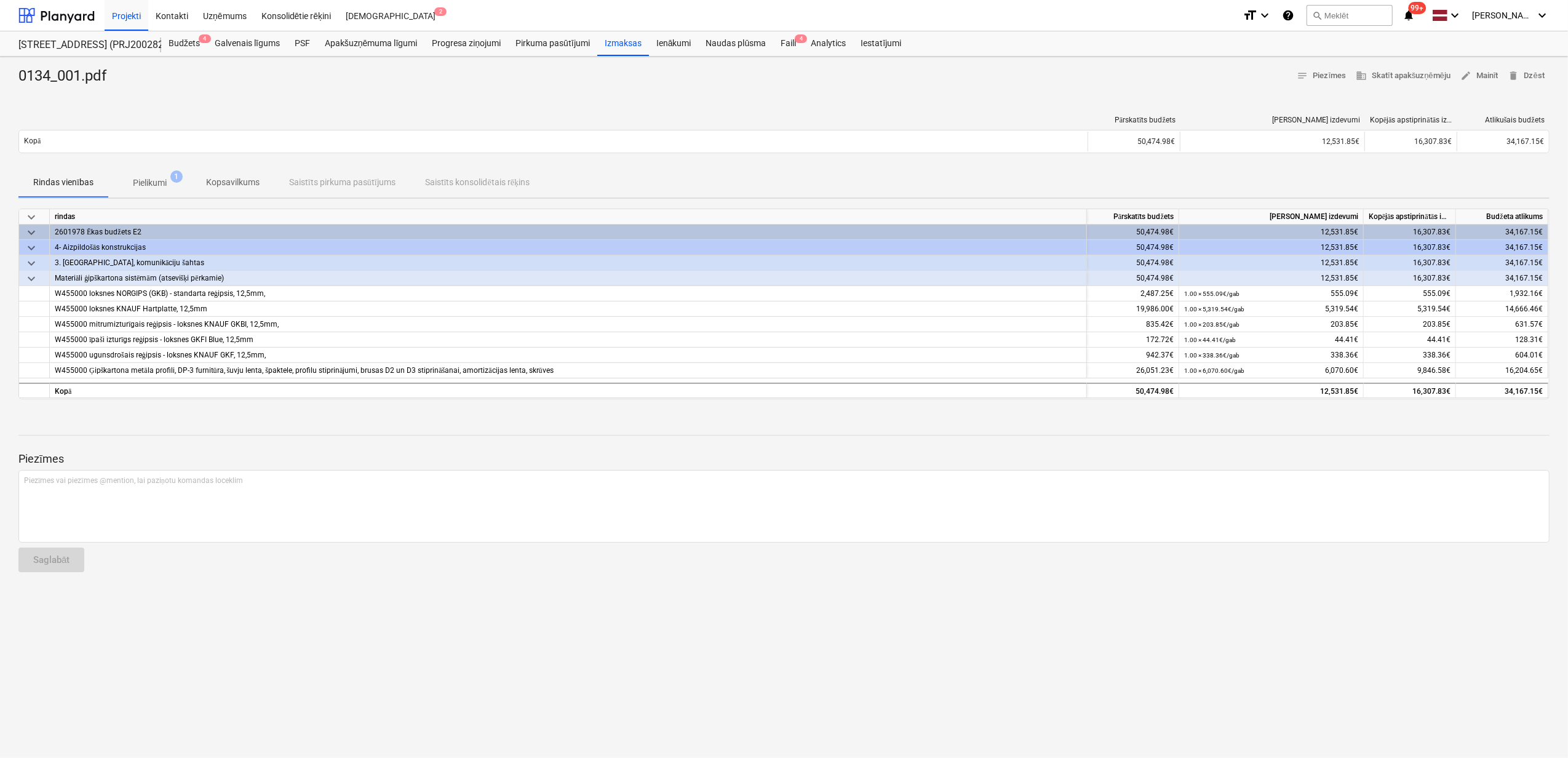
click at [156, 177] on p "Pielikumi" at bounding box center [150, 183] width 34 height 13
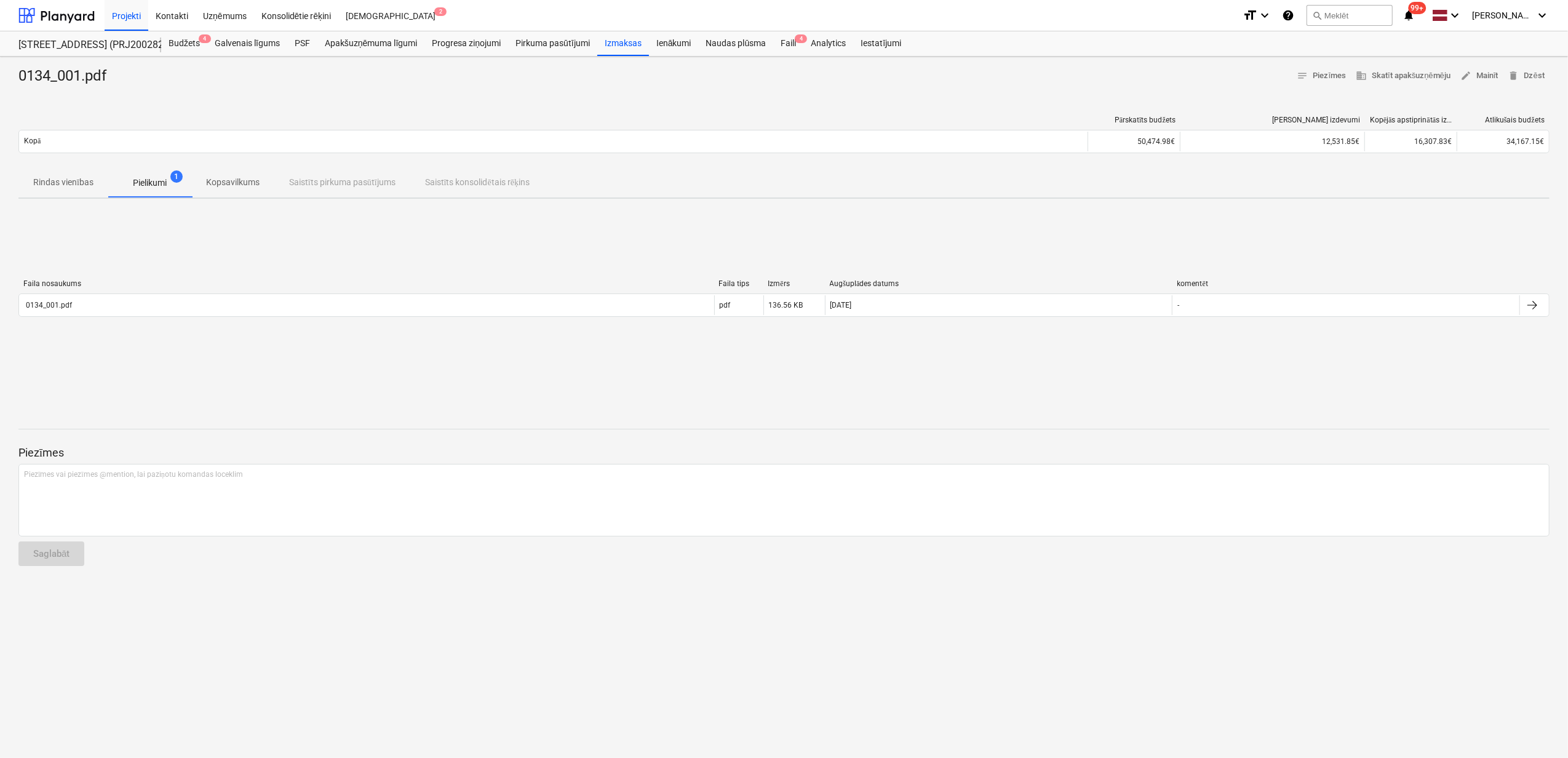
click at [114, 317] on div "Faila nosaukums Faila tips Izmērs Augšuplādes datums komentēt 0134_001.pdf pdf …" at bounding box center [784, 300] width 1531 height 42
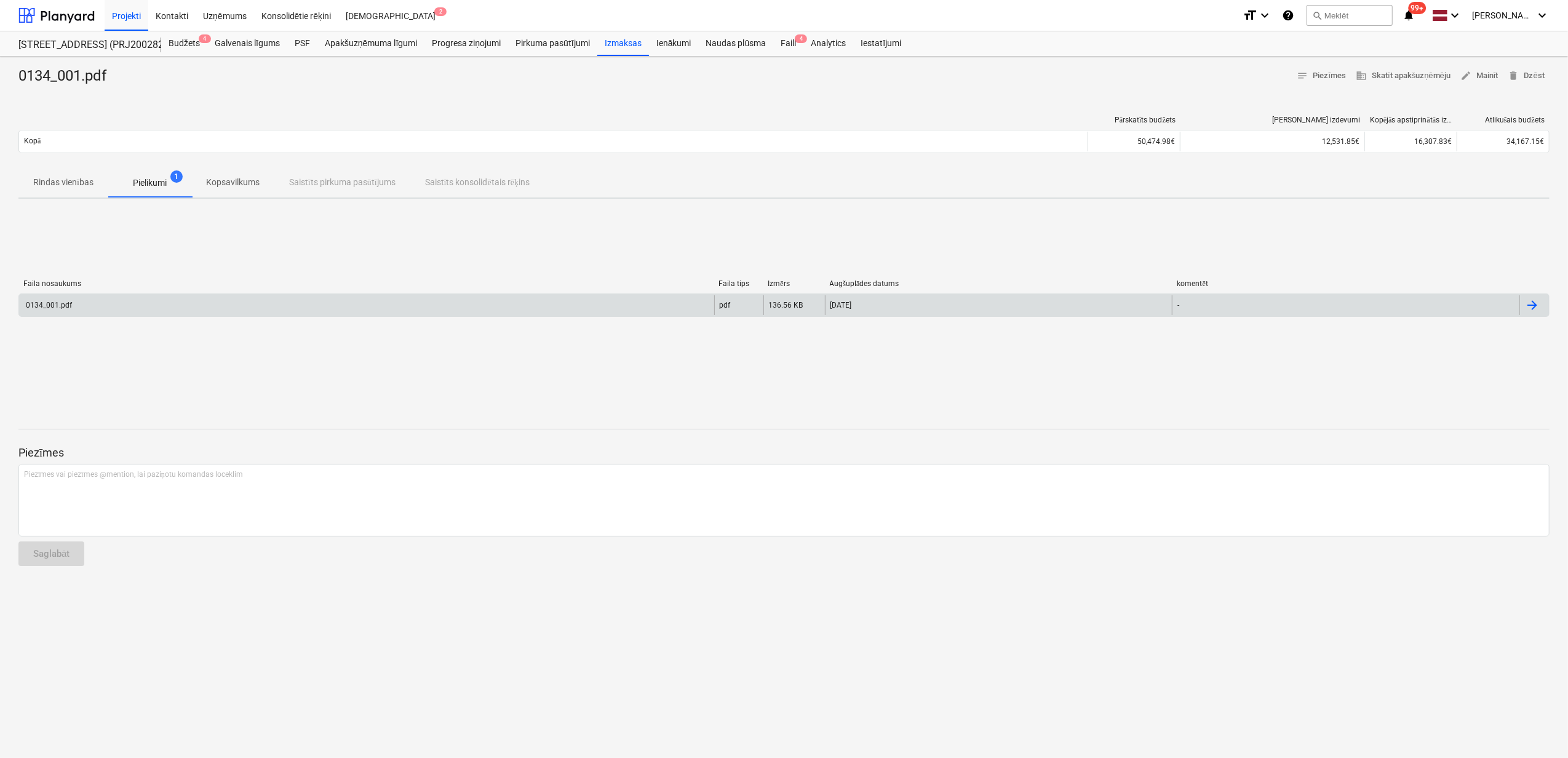
click at [110, 303] on div "0134_001.pdf" at bounding box center [366, 305] width 695 height 20
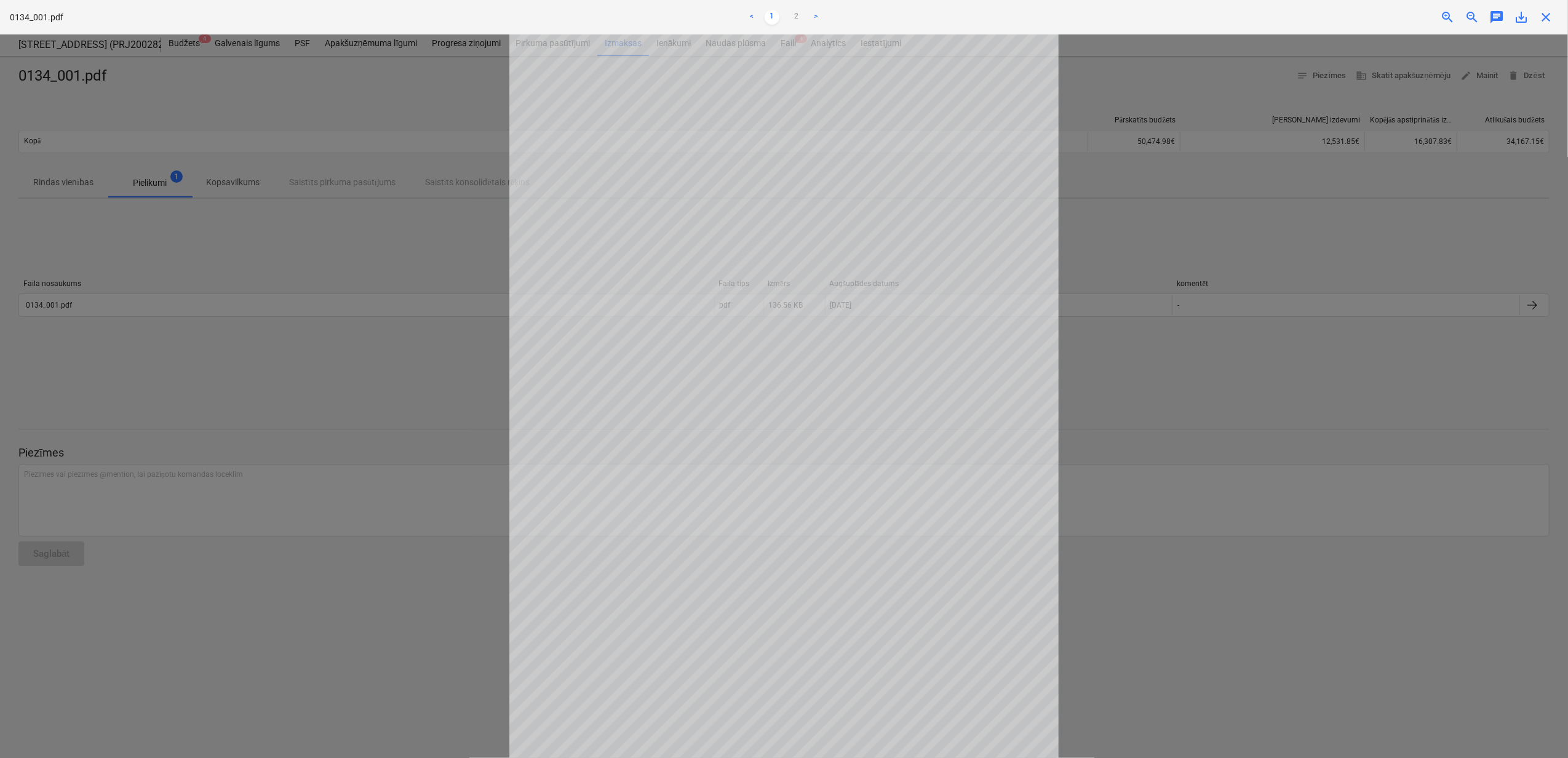
click at [1547, 20] on span "close" at bounding box center [1546, 17] width 15 height 15
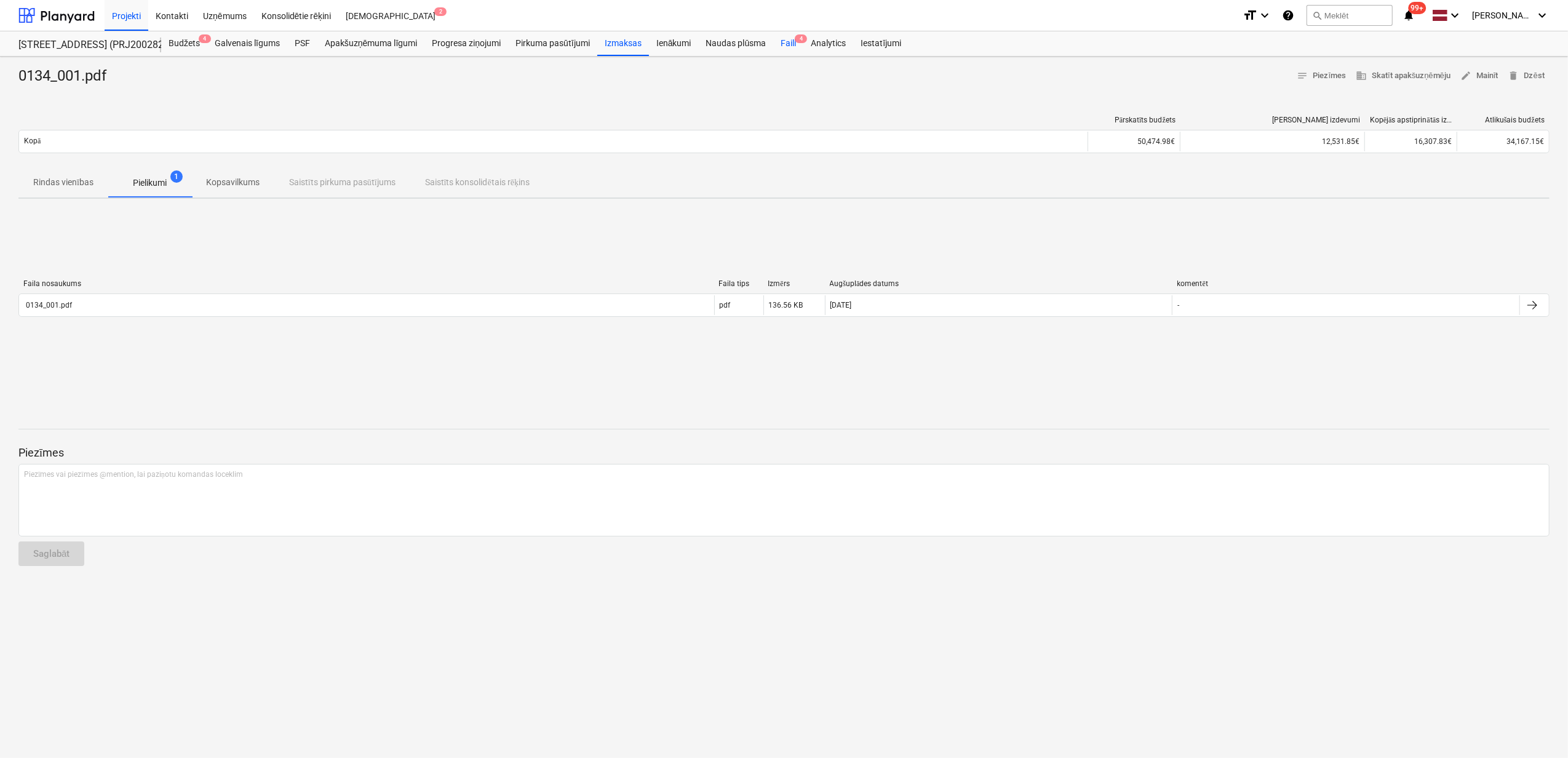
click at [788, 42] on div "Faili 4" at bounding box center [788, 43] width 30 height 24
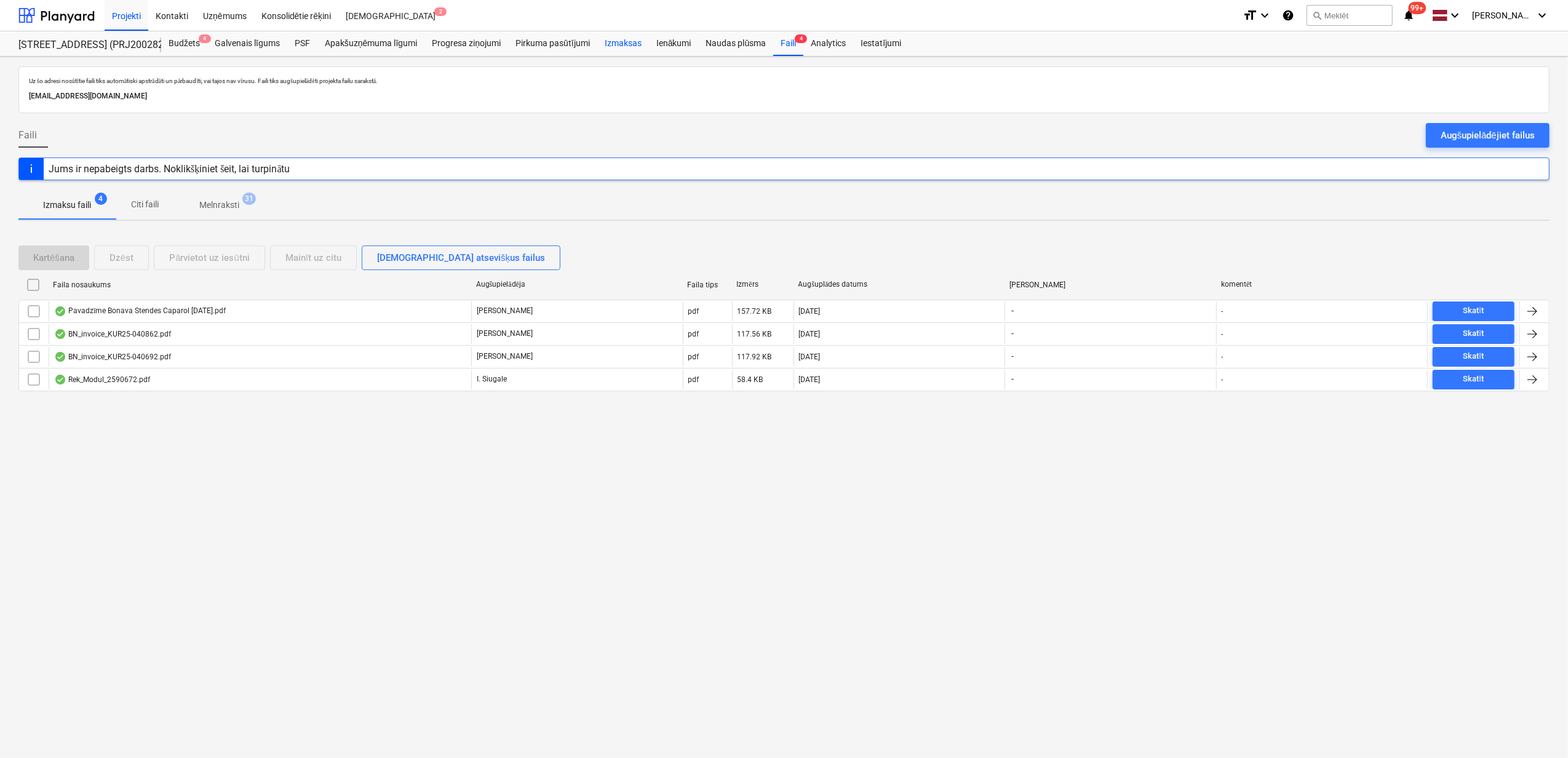
click at [620, 41] on div "Izmaksas" at bounding box center [623, 43] width 52 height 24
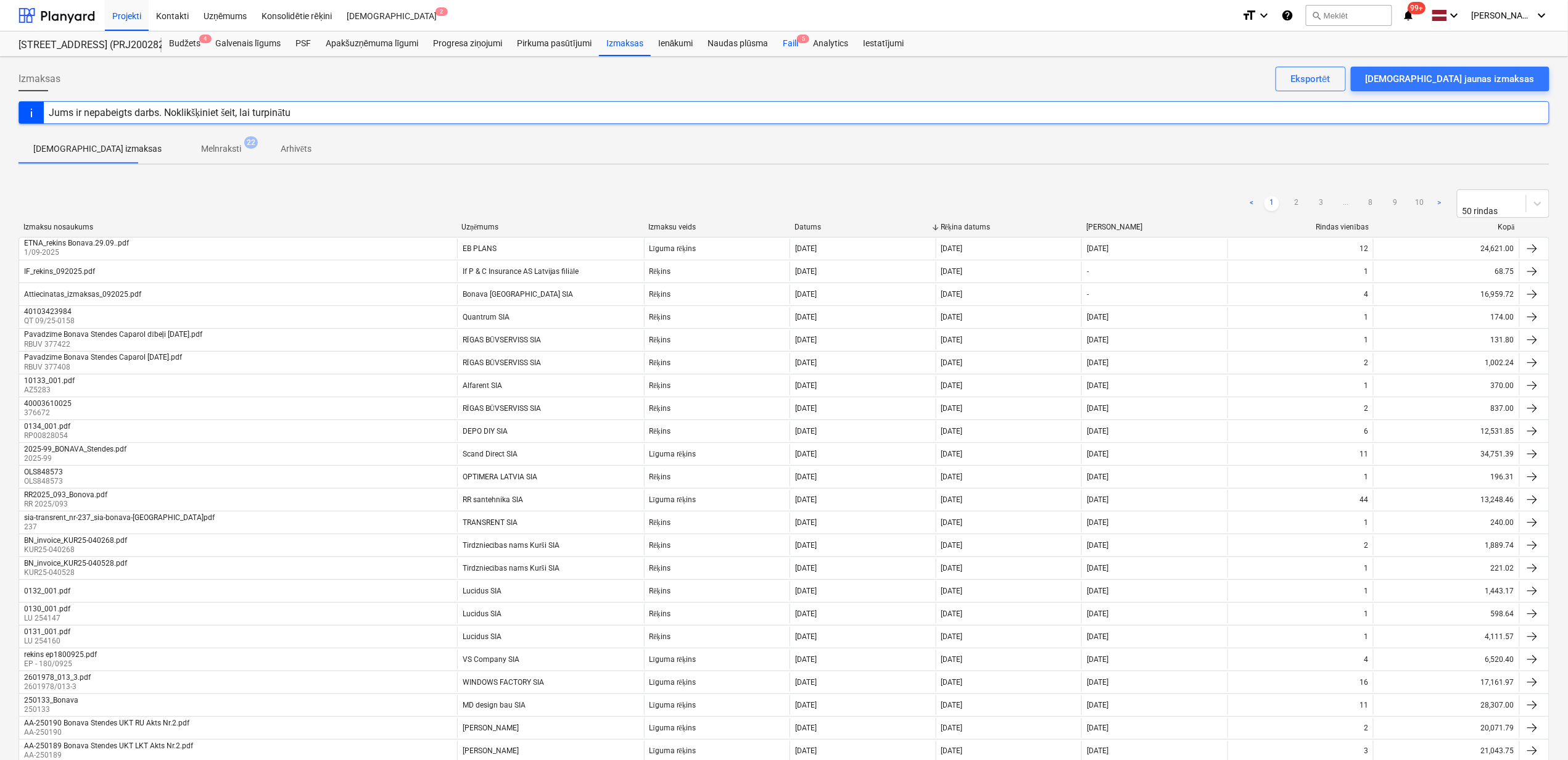
click at [797, 43] on div "Faili 5" at bounding box center [791, 43] width 30 height 24
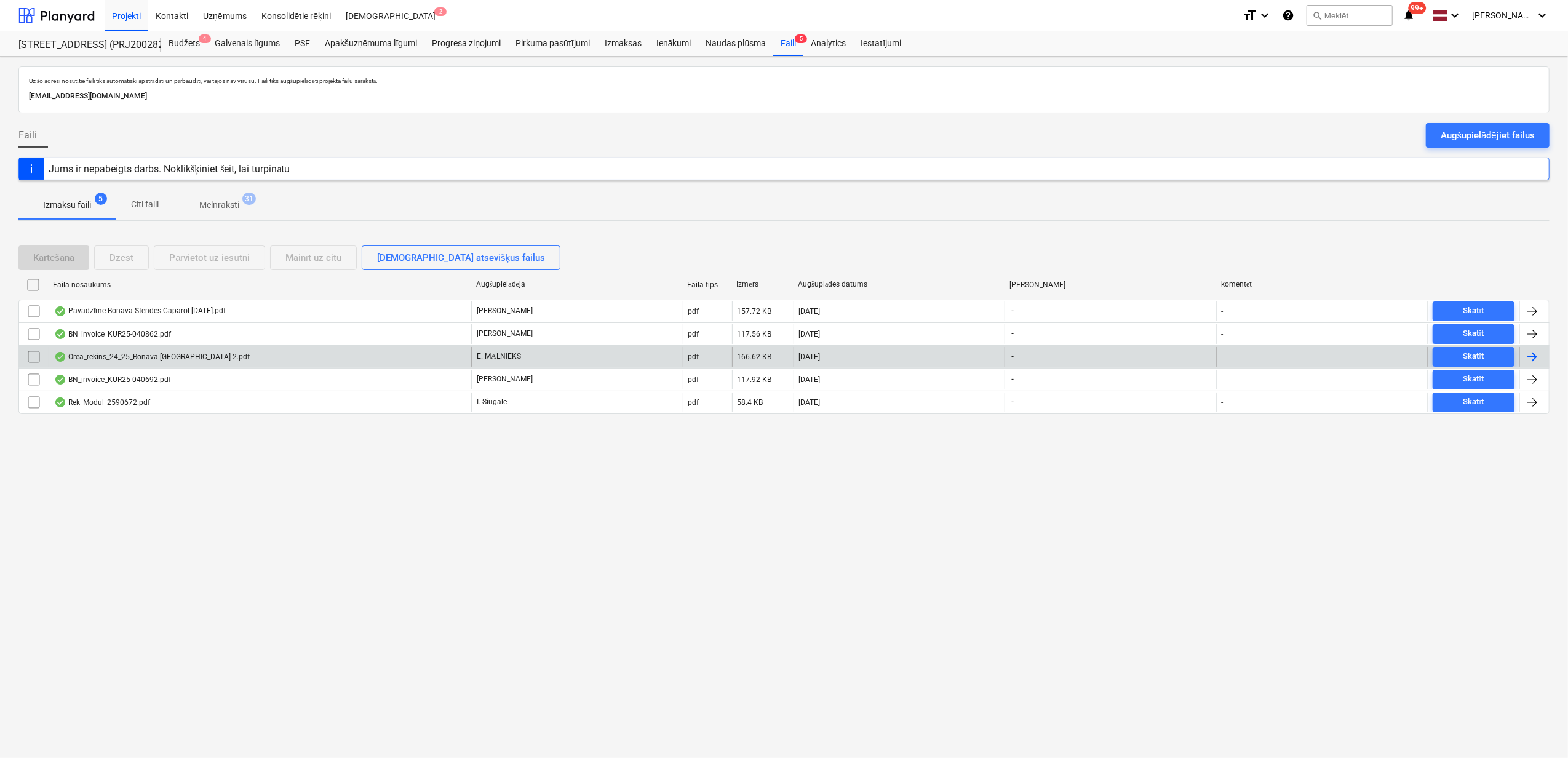
click at [340, 356] on div "Orea_rekins_24_25_Bonava [GEOGRAPHIC_DATA] 2.pdf" at bounding box center [260, 357] width 423 height 20
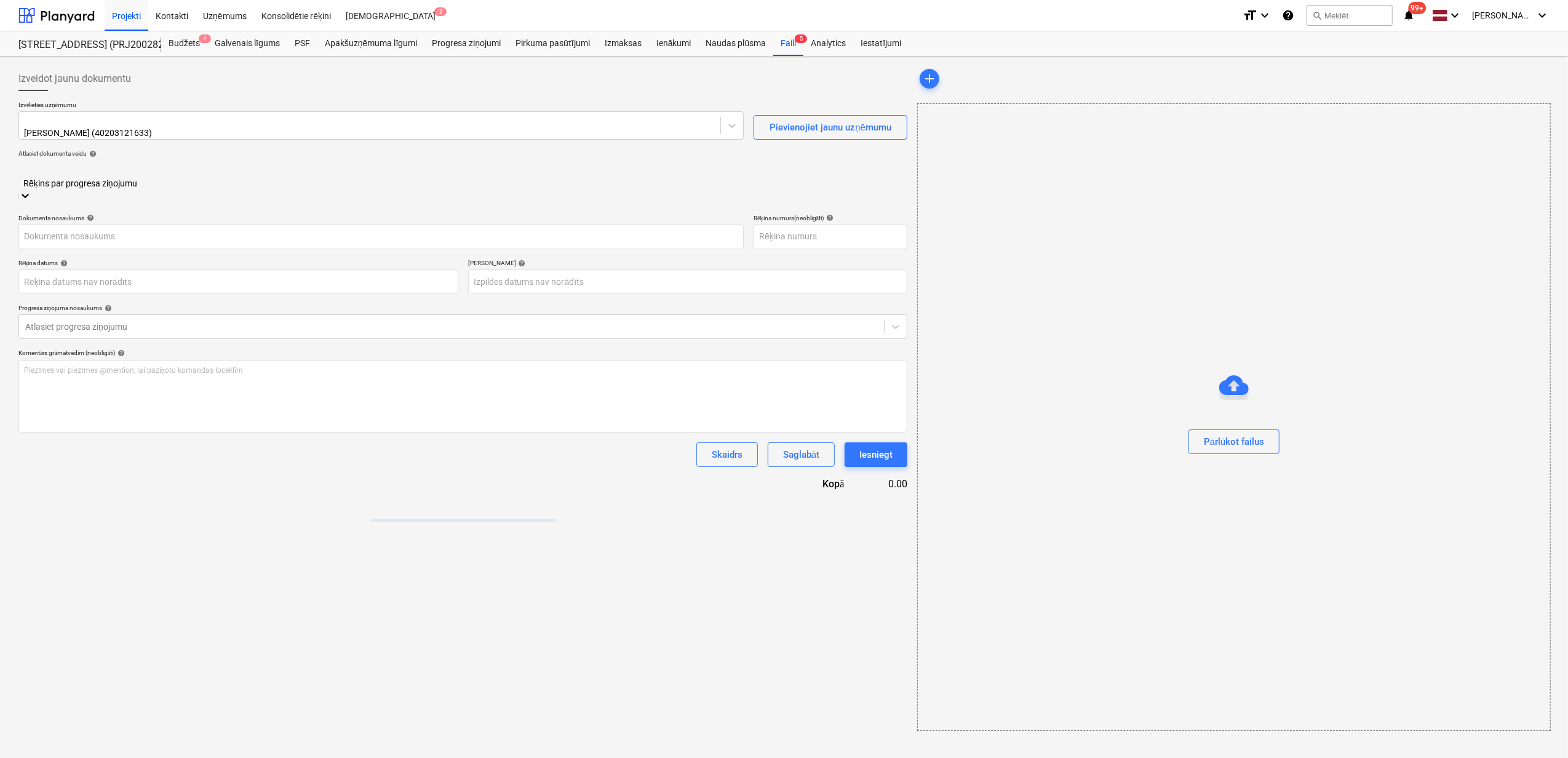
type input "40203121633"
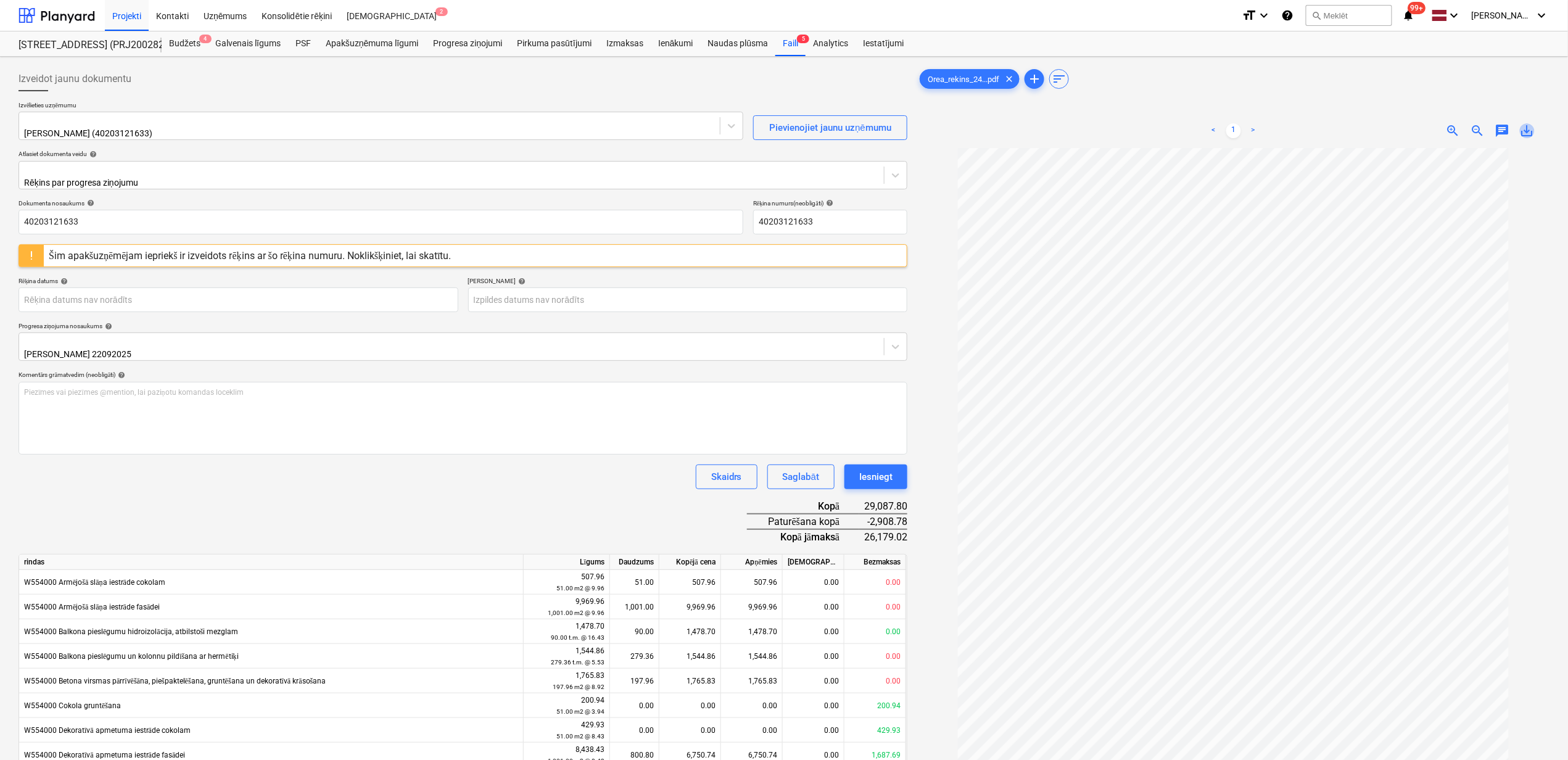
click at [1527, 135] on span "save_alt" at bounding box center [1527, 131] width 15 height 15
click at [93, 213] on input "40203121633" at bounding box center [381, 222] width 725 height 24
drag, startPoint x: 11, startPoint y: 223, endPoint x: -24, endPoint y: 225, distance: 35.1
click at [0, 225] on html "Projekti Kontakti Uzņēmums Konsolidētie rēķini Iesūtne 2 format_size keyboard_a…" at bounding box center [784, 380] width 1568 height 760
paste input "Orea_rekins_24_25_Bonava [GEOGRAPHIC_DATA] 2"
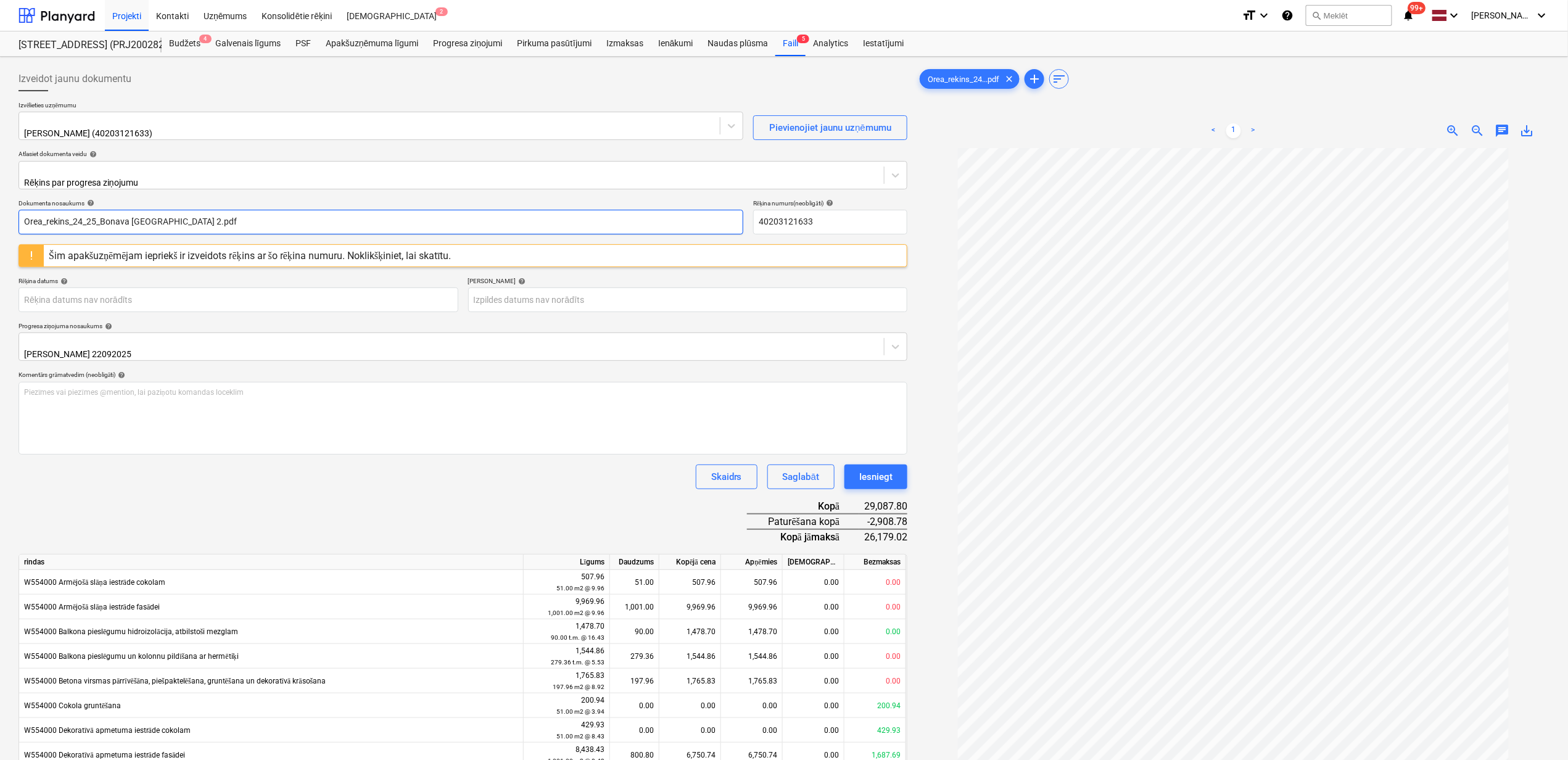
type input "Orea_rekins_24_25_Bonava [GEOGRAPHIC_DATA] 2.pdf"
drag, startPoint x: 824, startPoint y: 213, endPoint x: 744, endPoint y: 208, distance: 80.2
click at [744, 208] on div "Dokumenta nosaukums help Orea_rekins_24_25_Bonava [GEOGRAPHIC_DATA] 2.pdf Rēķin…" at bounding box center [463, 217] width 889 height 35
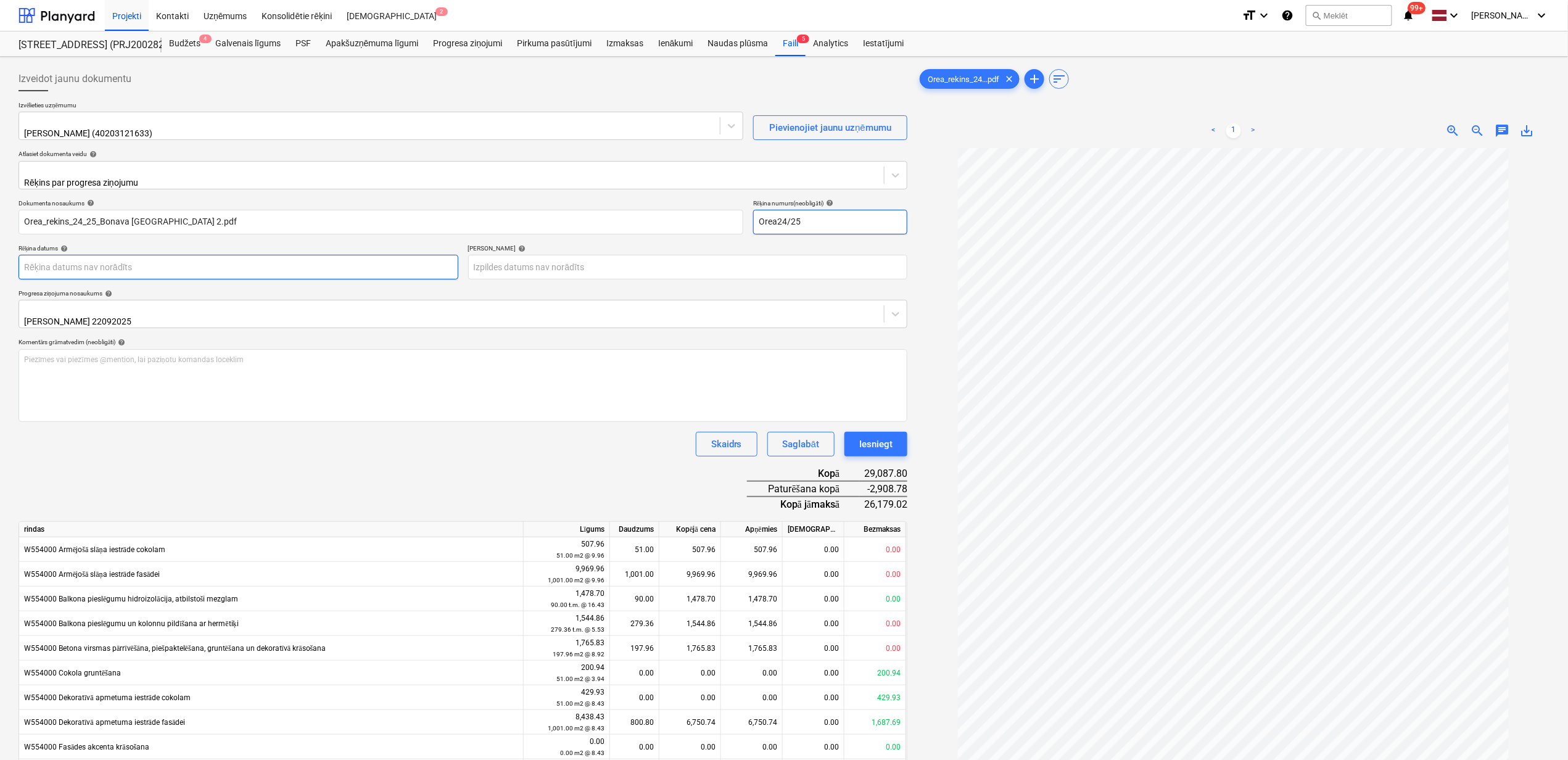
type input "Orea24/25"
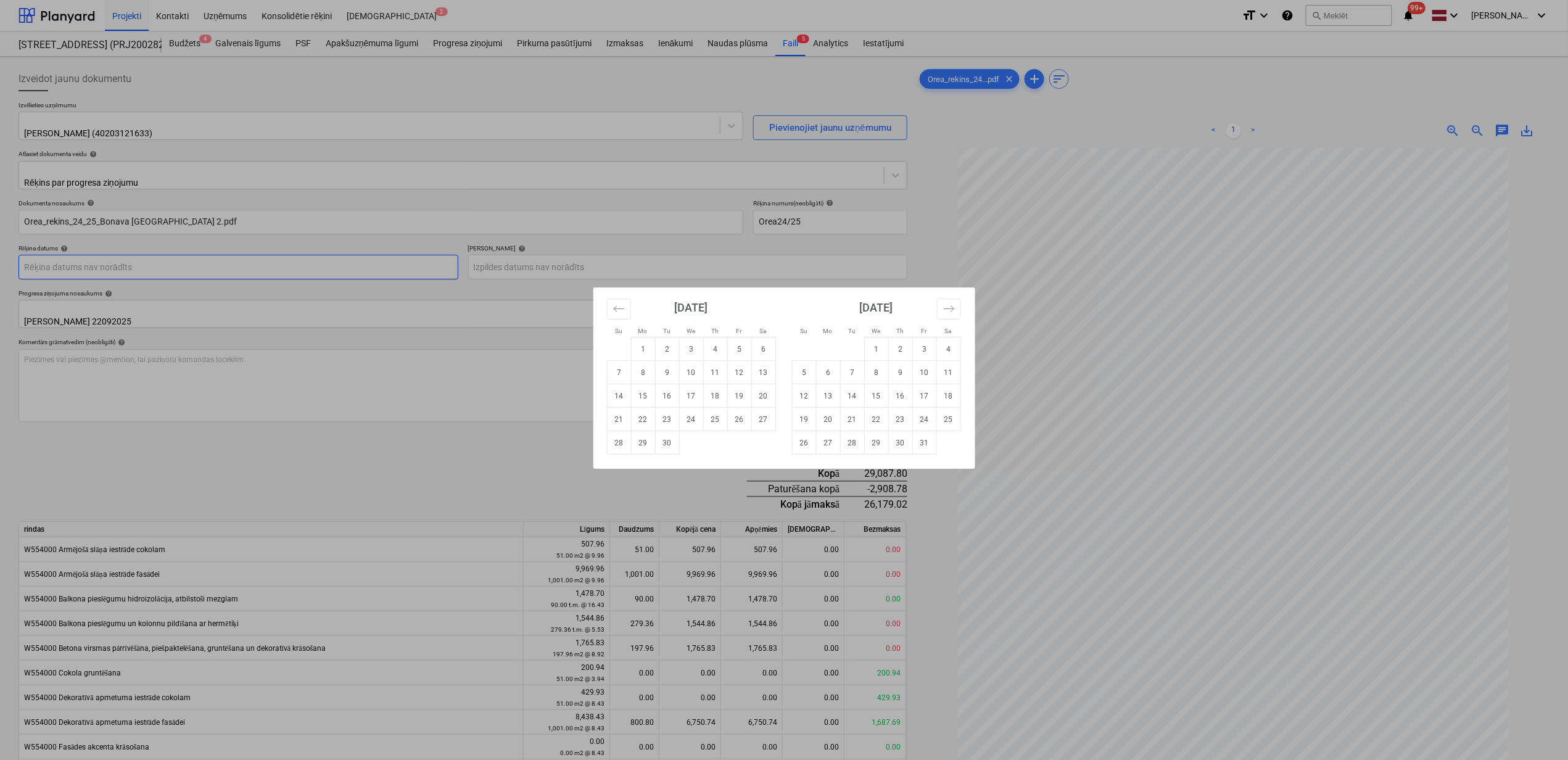
click at [112, 265] on body "Projekti Kontakti Uzņēmums Konsolidētie rēķini Iesūtne 2 format_size keyboard_a…" at bounding box center [784, 380] width 1568 height 760
click at [650, 441] on td "29" at bounding box center [643, 443] width 24 height 23
type input "[DATE]"
click at [603, 262] on body "Projekti Kontakti Uzņēmums Konsolidētie rēķini Iesūtne 2 format_size keyboard_a…" at bounding box center [784, 380] width 1568 height 760
click at [829, 400] on td "13" at bounding box center [828, 396] width 24 height 23
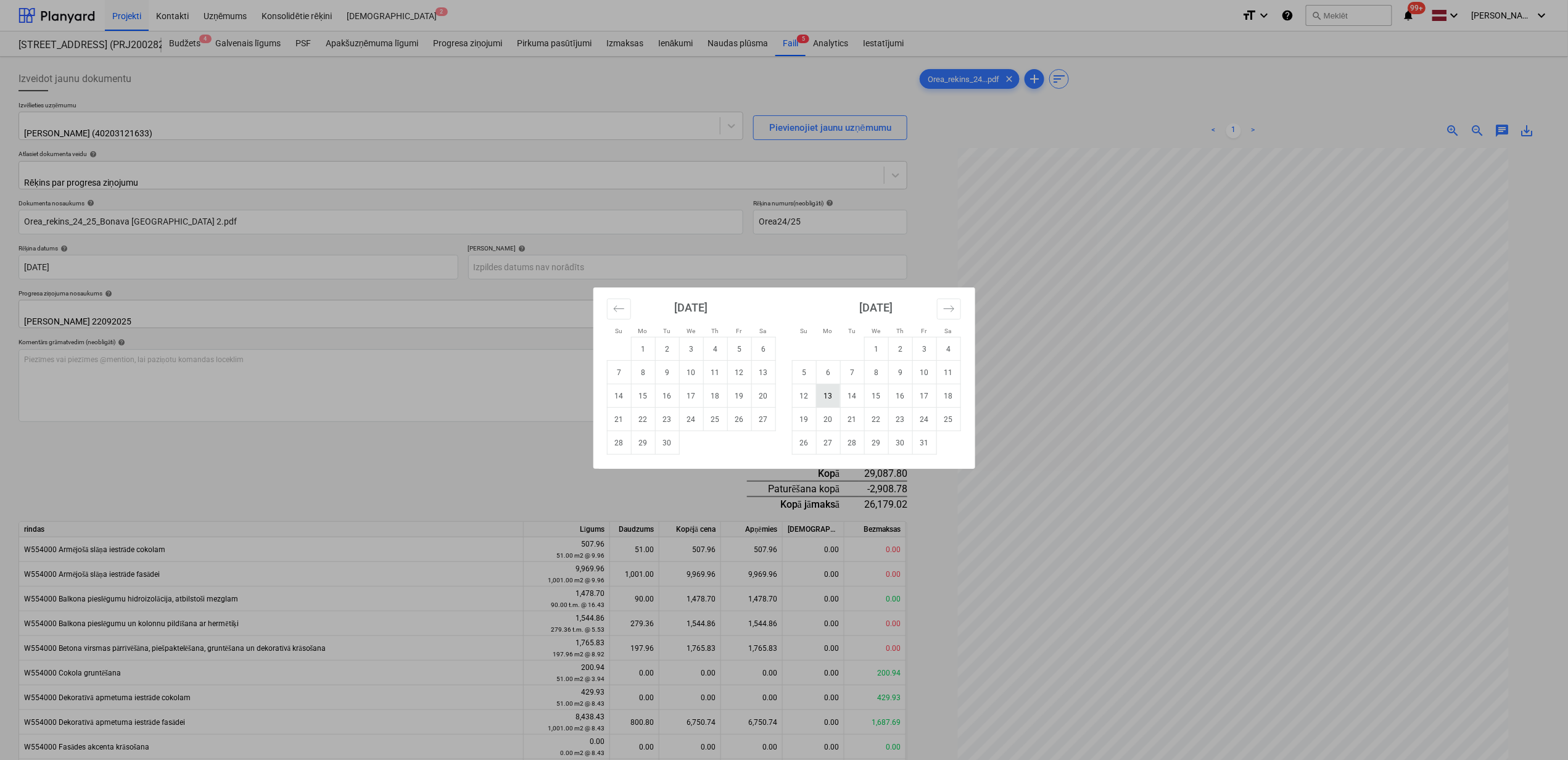
type input "[DATE]"
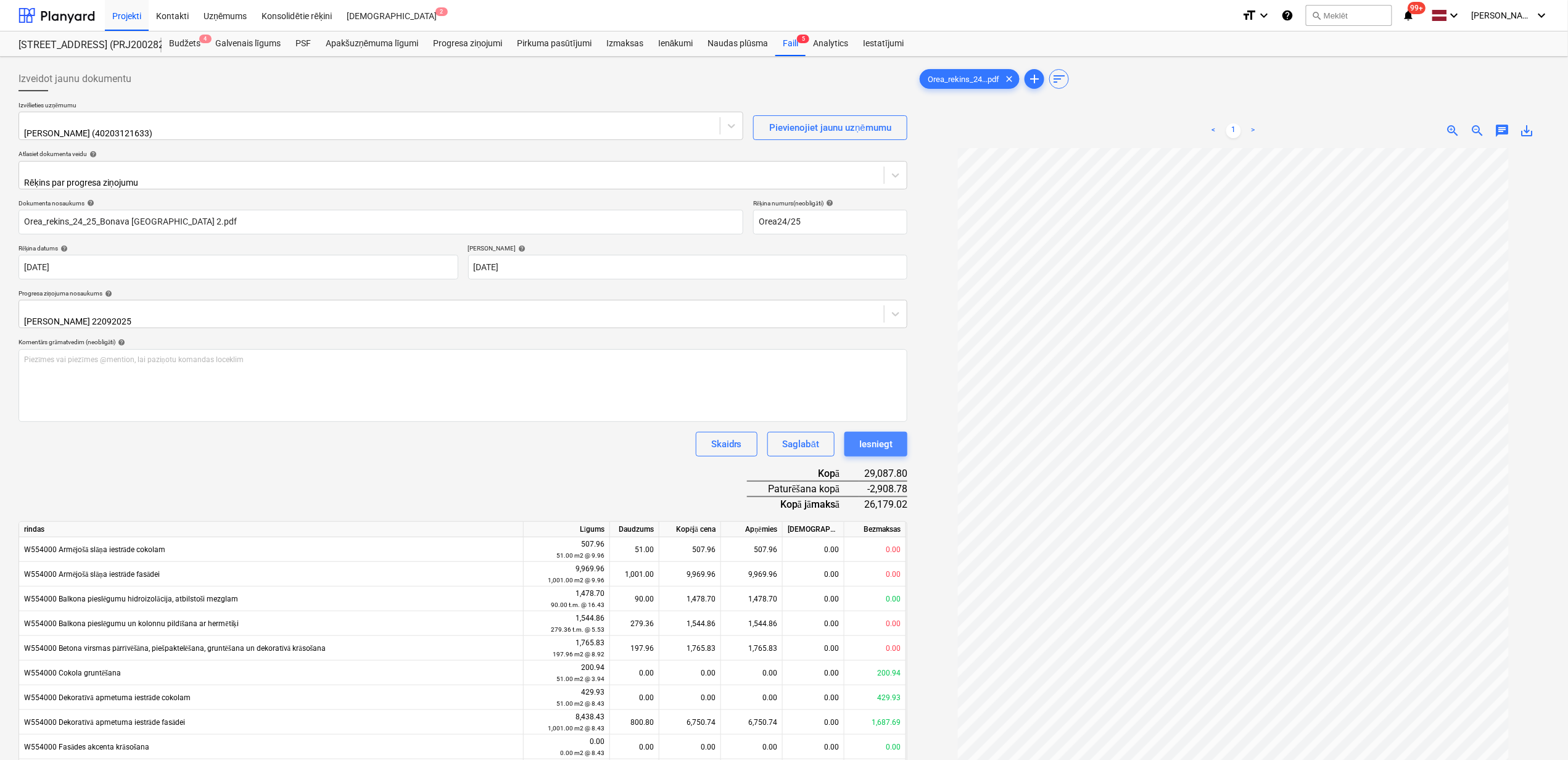
click at [877, 436] on div "Iesniegt" at bounding box center [876, 444] width 33 height 16
